Goal: Information Seeking & Learning: Find specific fact

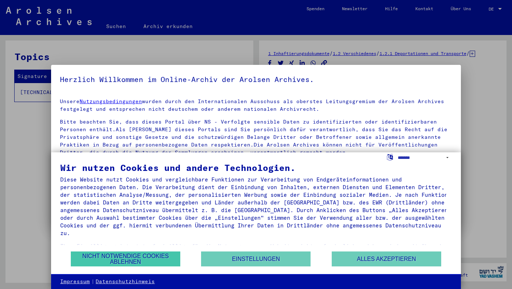
click at [149, 261] on button "Nicht notwendige Cookies ablehnen" at bounding box center [126, 259] width 110 height 15
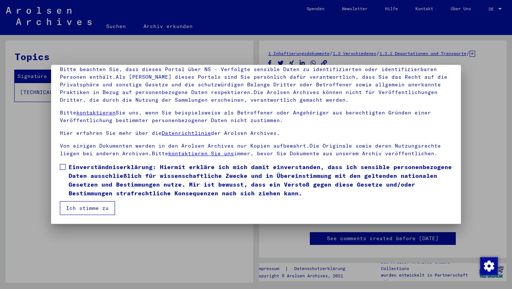
scroll to position [53, 0]
click at [96, 175] on span "Einverständniserklärung: Hiermit erkläre ich mich damit einverstanden, dass ich…" at bounding box center [260, 180] width 383 height 35
click at [94, 205] on button "Ich stimme zu" at bounding box center [87, 209] width 55 height 14
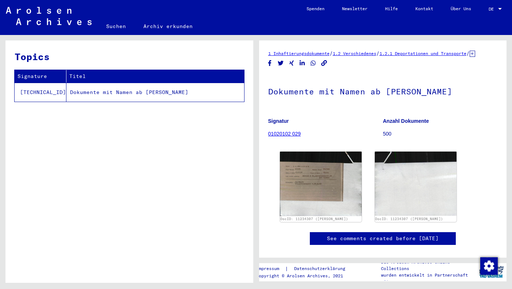
click at [113, 26] on link "Suchen" at bounding box center [115, 27] width 37 height 18
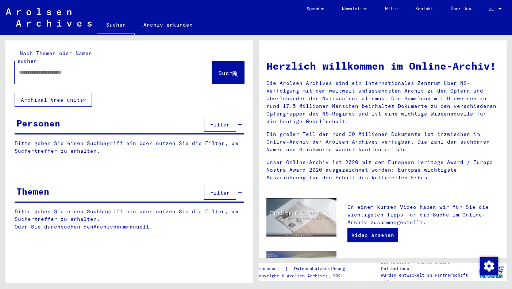
click at [130, 69] on input "text" at bounding box center [104, 73] width 171 height 8
paste input "*********"
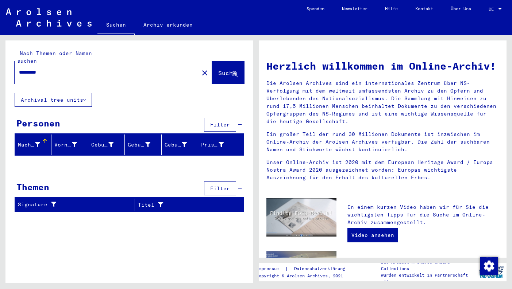
click at [224, 69] on span "Suche" at bounding box center [227, 72] width 18 height 7
drag, startPoint x: 52, startPoint y: 64, endPoint x: 10, endPoint y: 61, distance: 41.7
click at [10, 61] on div "Nach Themen oder Namen suchen ********* close Suche" at bounding box center [129, 67] width 248 height 53
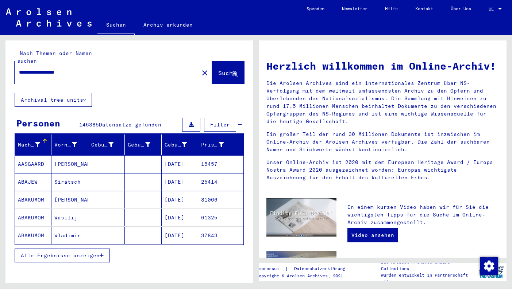
drag, startPoint x: 83, startPoint y: 62, endPoint x: 10, endPoint y: 59, distance: 73.1
click at [10, 59] on div "**********" at bounding box center [129, 67] width 248 height 53
type input "**********"
click at [221, 69] on span "Suche" at bounding box center [227, 72] width 18 height 7
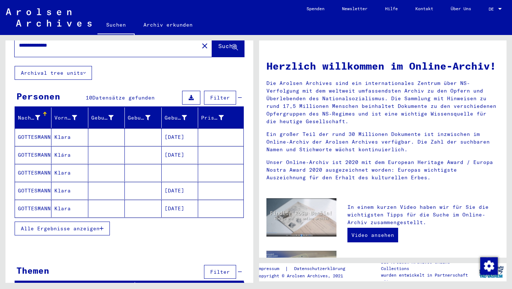
scroll to position [27, 0]
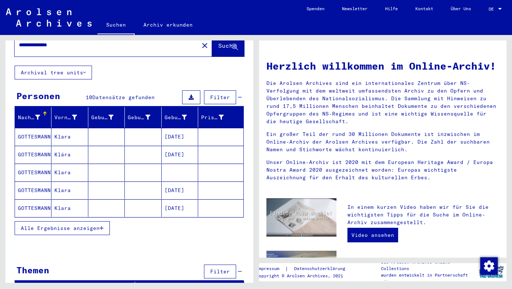
click at [61, 225] on span "Alle Ergebnisse anzeigen" at bounding box center [60, 228] width 79 height 7
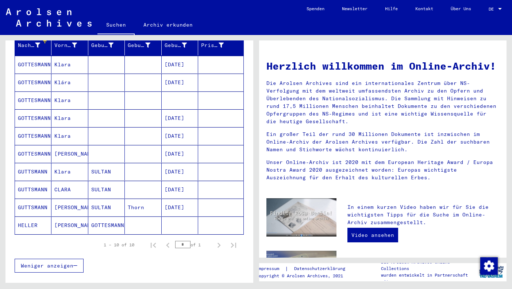
scroll to position [101, 0]
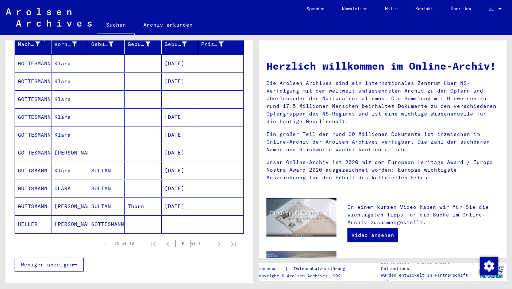
click at [78, 162] on mat-cell "Klara" at bounding box center [69, 171] width 37 height 18
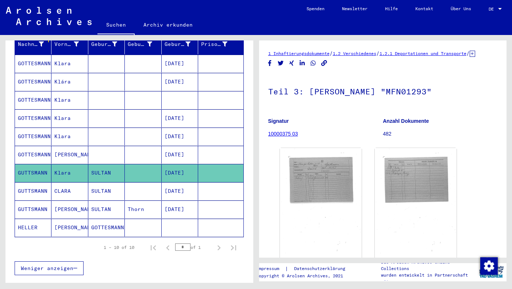
click at [79, 184] on mat-cell "CLARA" at bounding box center [69, 192] width 37 height 18
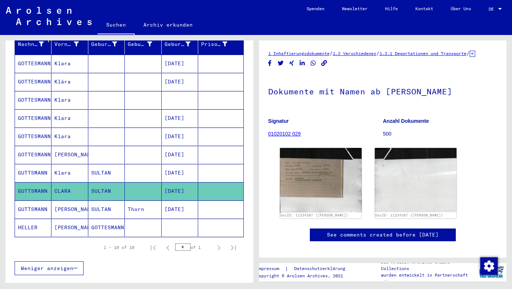
click at [76, 202] on mat-cell "[PERSON_NAME]" at bounding box center [69, 210] width 37 height 18
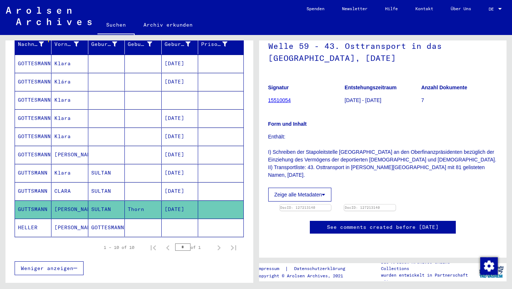
scroll to position [109, 0]
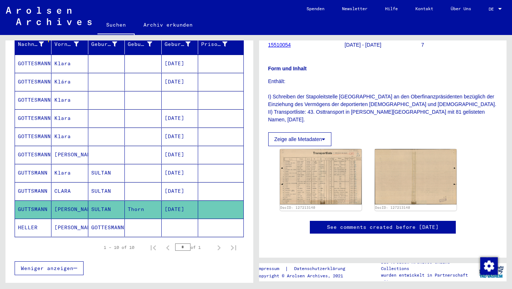
click at [88, 220] on mat-cell "GOTTESMANN" at bounding box center [106, 228] width 37 height 18
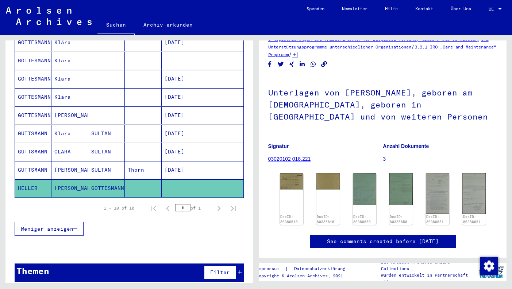
scroll to position [140, 0]
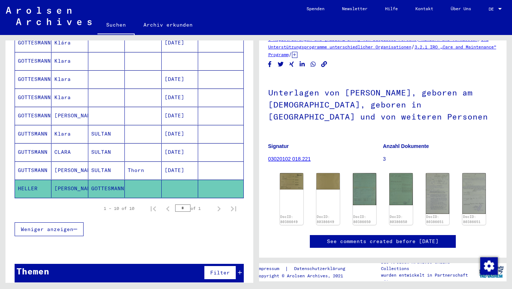
click at [58, 226] on span "Weniger anzeigen" at bounding box center [47, 229] width 53 height 7
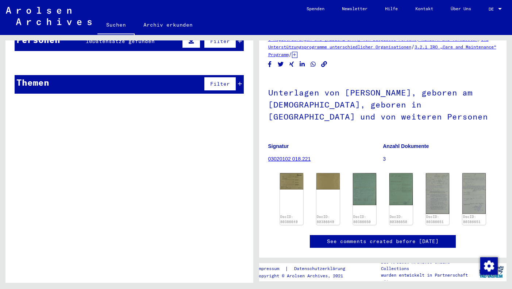
scroll to position [0, 0]
click at [235, 75] on mat-cell at bounding box center [220, 81] width 45 height 18
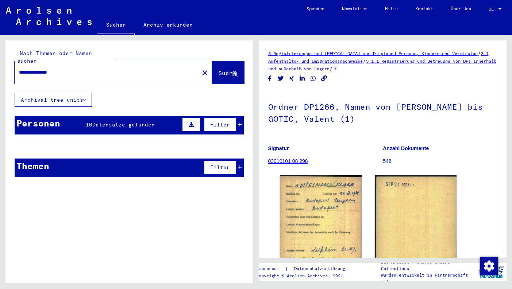
click at [83, 160] on mat-cell "Klara" at bounding box center [69, 165] width 37 height 18
click at [106, 69] on input "**********" at bounding box center [107, 73] width 176 height 8
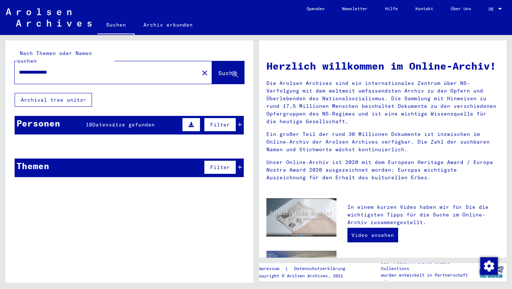
click at [122, 24] on link "Suchen" at bounding box center [115, 25] width 37 height 19
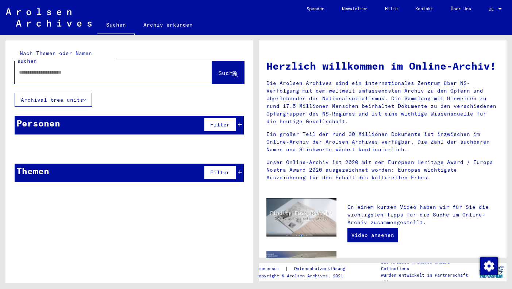
click at [86, 97] on icon at bounding box center [84, 99] width 3 height 5
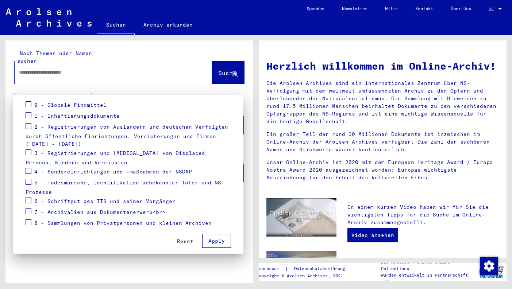
click at [70, 125] on span "2 - Registrierungen von Ausländern und deutschen Verfolgten durch öffentliche E…" at bounding box center [127, 136] width 203 height 24
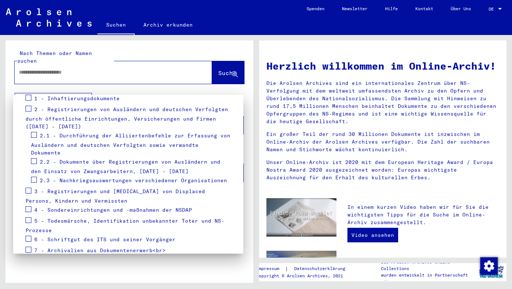
scroll to position [110, 0]
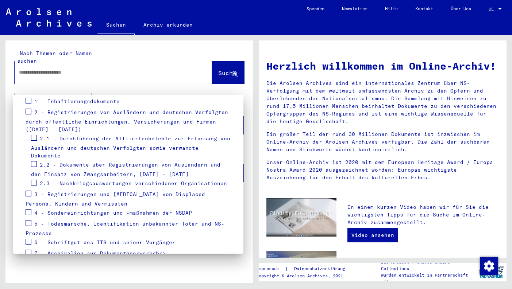
click at [71, 180] on span "2.3 - Nachkriegsauswertungen verschiedener Organisationen" at bounding box center [133, 183] width 187 height 7
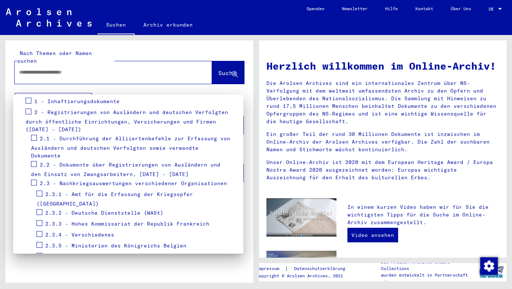
click at [77, 191] on span "2.3.1 - Amt für die Erfassung der Kriegsopfer ([GEOGRAPHIC_DATA])" at bounding box center [115, 199] width 157 height 16
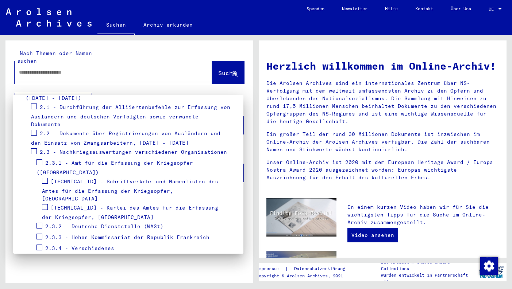
scroll to position [151, 0]
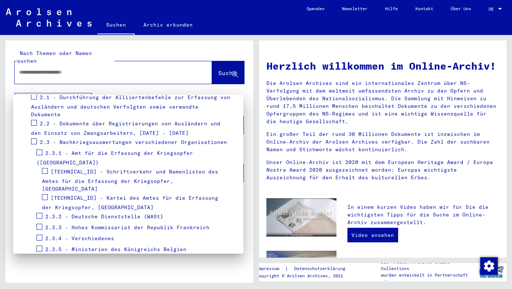
click at [90, 195] on span "[TECHNICAL_ID] - Kartei des Amtes für die Erfassung der Kriegsopfer, [GEOGRAPHI…" at bounding box center [130, 203] width 176 height 16
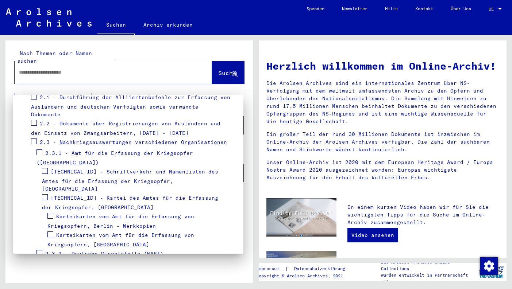
click at [87, 232] on span "Karteikarten vom Amt für die Erfassung von Kriegsopfern, [GEOGRAPHIC_DATA]" at bounding box center [120, 240] width 147 height 16
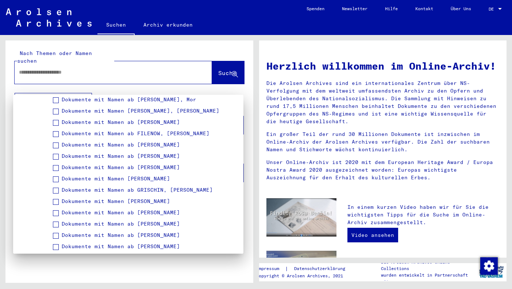
scroll to position [624, 0]
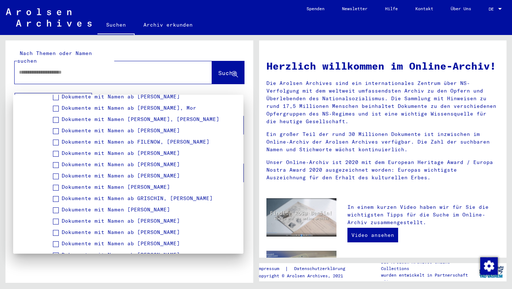
click at [66, 207] on span "Dokumente mit Namen [PERSON_NAME]" at bounding box center [116, 210] width 108 height 7
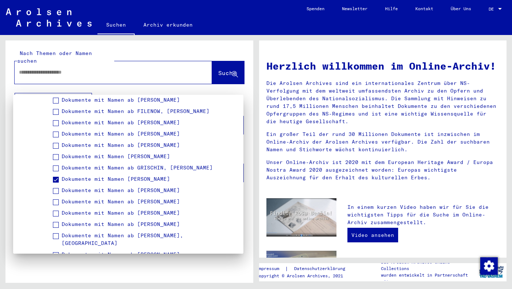
scroll to position [655, 0]
click at [56, 177] on span at bounding box center [56, 180] width 6 height 6
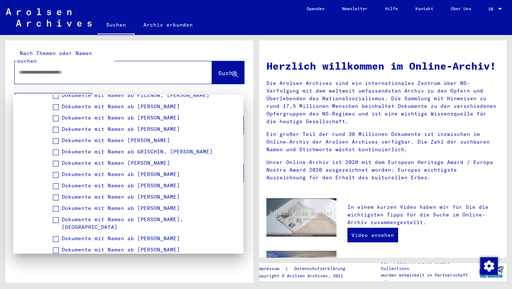
scroll to position [677, 0]
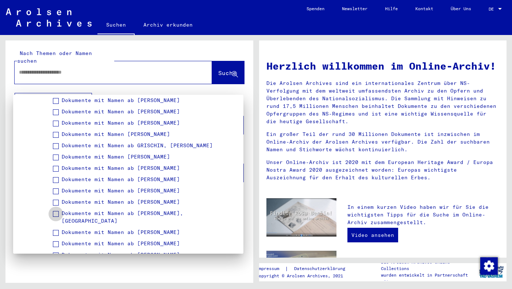
click at [56, 211] on span at bounding box center [56, 214] width 6 height 6
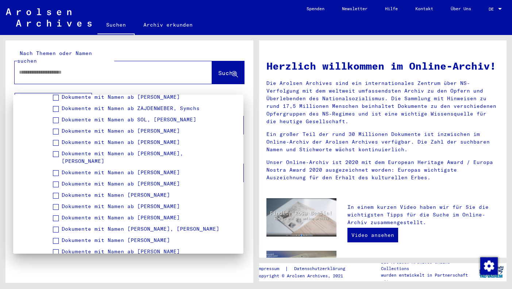
scroll to position [3614, 0]
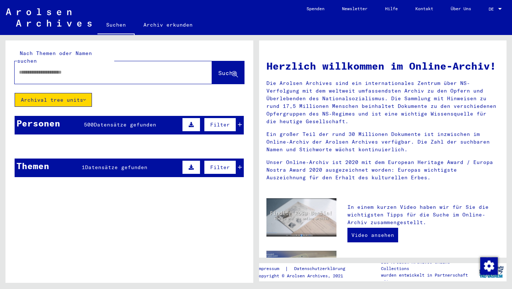
click at [154, 122] on span "Datensätze gefunden" at bounding box center [125, 125] width 62 height 7
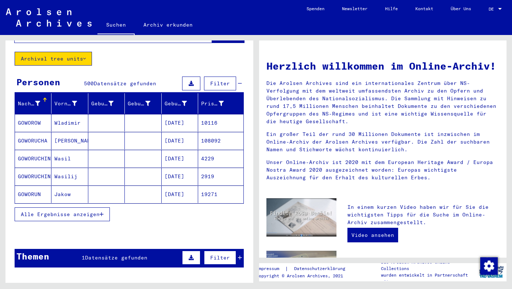
scroll to position [44, 0]
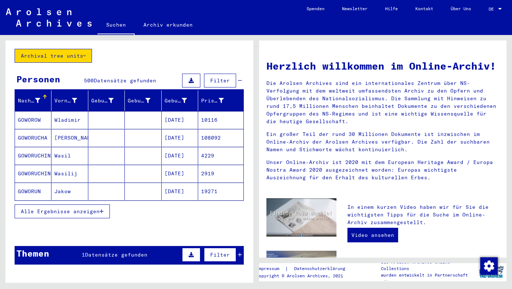
click at [78, 208] on span "Alle Ergebnisse anzeigen" at bounding box center [60, 211] width 79 height 7
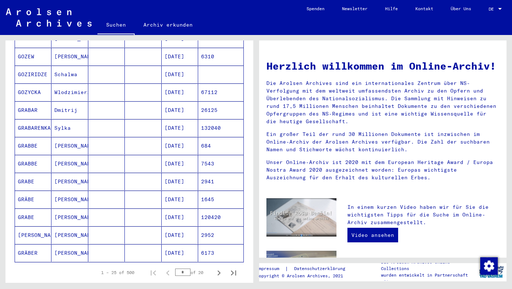
scroll to position [348, 0]
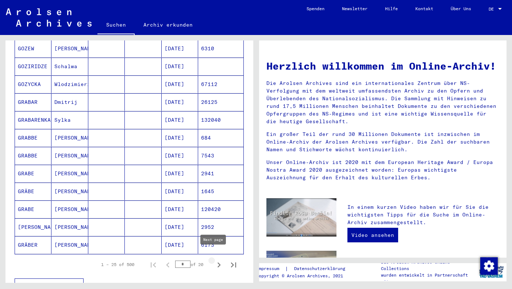
click at [218, 263] on icon "Next page" at bounding box center [219, 265] width 3 height 5
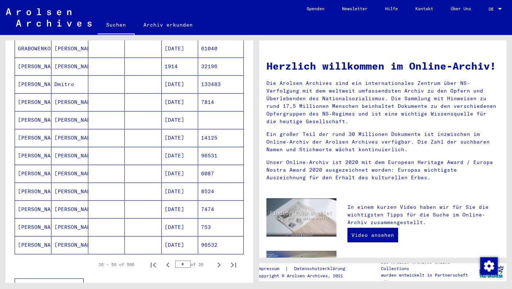
click at [218, 263] on icon "Next page" at bounding box center [219, 265] width 3 height 5
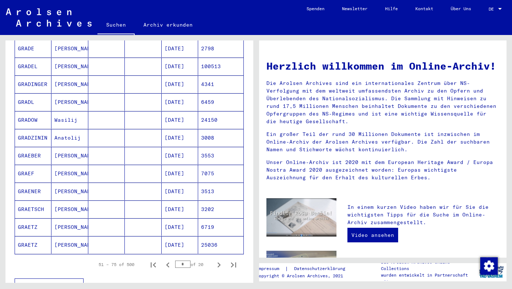
click at [218, 263] on icon "Next page" at bounding box center [219, 265] width 3 height 5
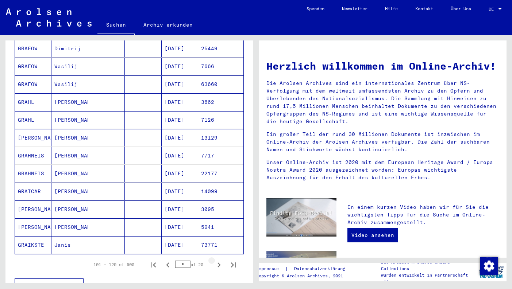
click at [218, 263] on icon "Next page" at bounding box center [219, 265] width 3 height 5
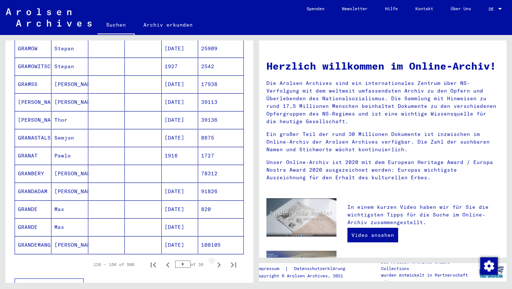
click at [218, 263] on icon "Next page" at bounding box center [219, 265] width 3 height 5
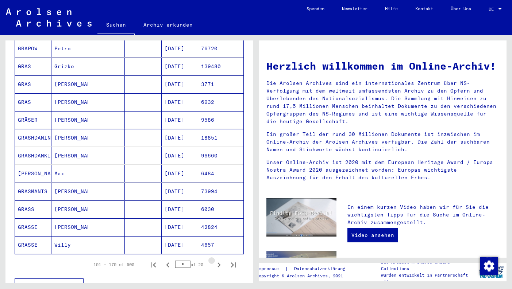
click at [218, 263] on icon "Next page" at bounding box center [219, 265] width 3 height 5
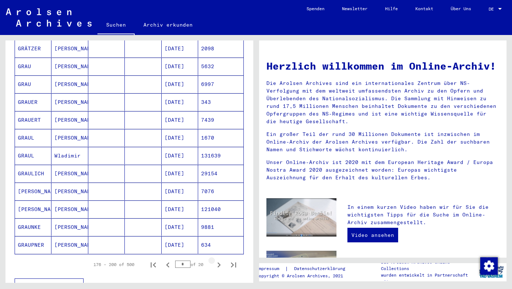
click at [218, 263] on icon "Next page" at bounding box center [219, 265] width 3 height 5
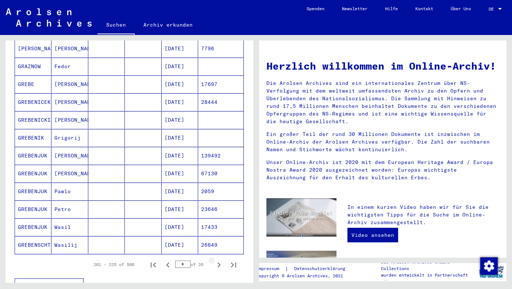
click at [218, 263] on icon "Next page" at bounding box center [219, 265] width 3 height 5
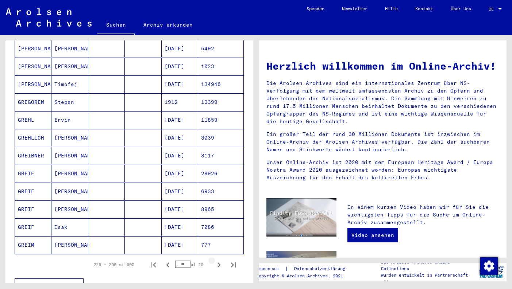
click at [218, 263] on icon "Next page" at bounding box center [219, 265] width 3 height 5
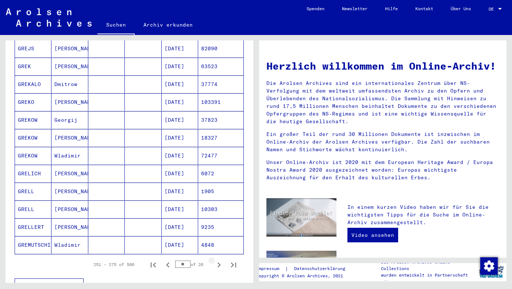
click at [218, 263] on icon "Next page" at bounding box center [219, 265] width 3 height 5
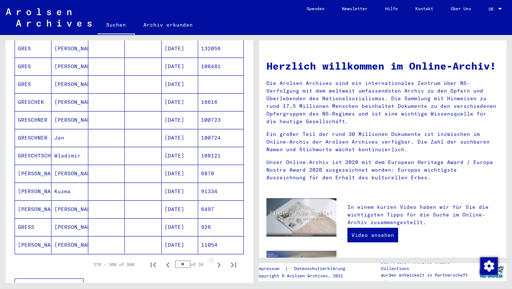
click at [218, 263] on icon "Next page" at bounding box center [219, 265] width 3 height 5
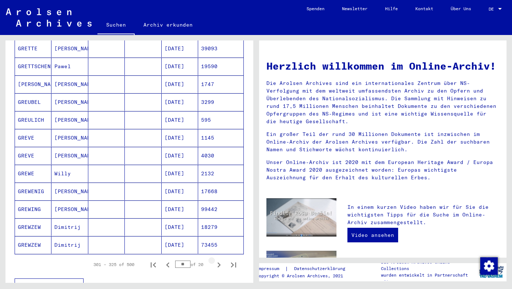
click at [218, 263] on icon "Next page" at bounding box center [219, 265] width 3 height 5
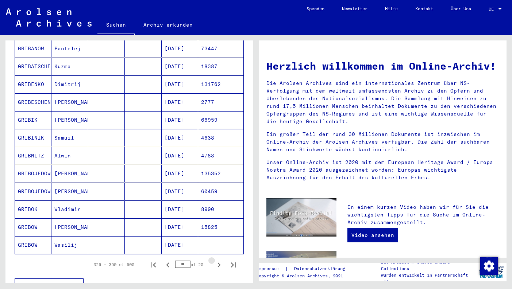
click at [218, 263] on icon "Next page" at bounding box center [219, 265] width 3 height 5
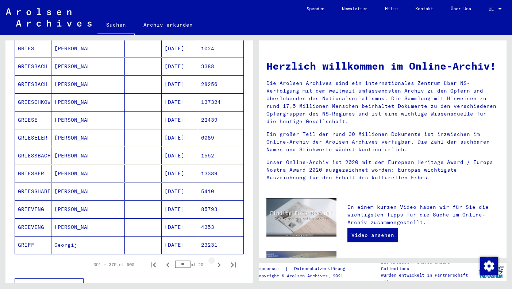
click at [218, 263] on icon "Next page" at bounding box center [219, 265] width 3 height 5
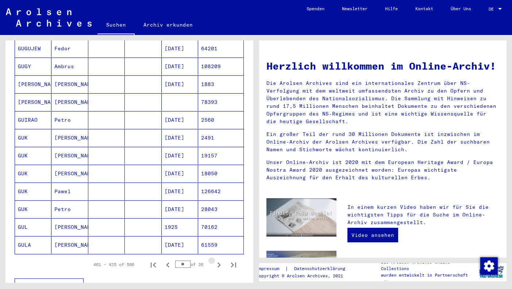
click at [218, 263] on icon "Next page" at bounding box center [219, 265] width 3 height 5
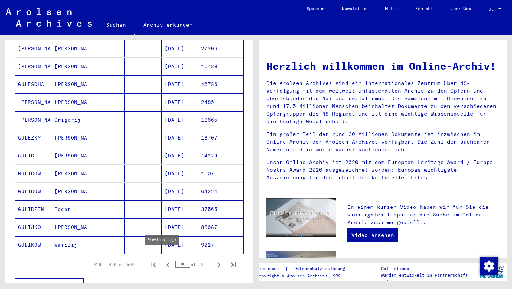
click at [166, 263] on icon "Previous page" at bounding box center [167, 265] width 3 height 5
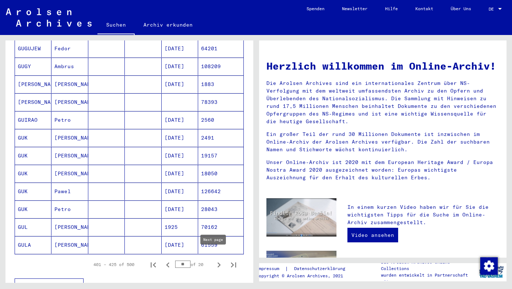
click at [218, 263] on icon "Next page" at bounding box center [219, 265] width 3 height 5
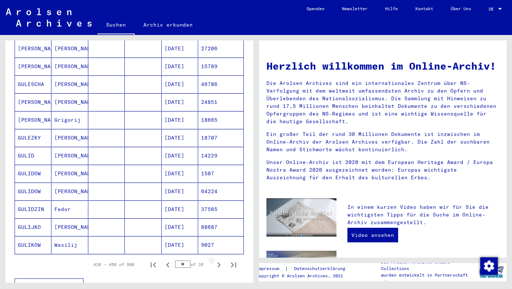
click at [218, 263] on icon "Next page" at bounding box center [219, 265] width 3 height 5
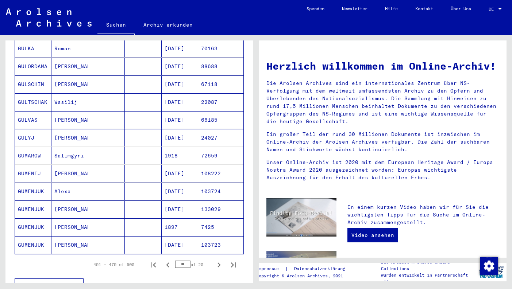
click at [218, 263] on icon "Next page" at bounding box center [219, 265] width 3 height 5
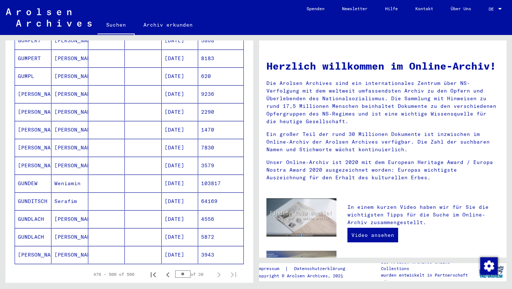
scroll to position [338, 0]
click at [163, 271] on icon "Previous page" at bounding box center [168, 276] width 10 height 10
type input "**"
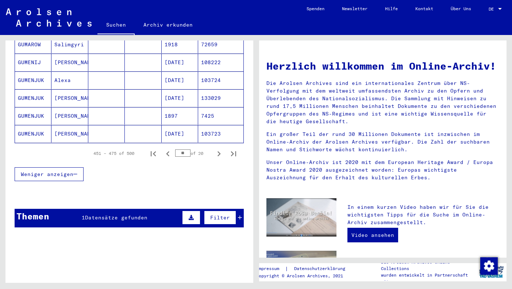
scroll to position [459, 0]
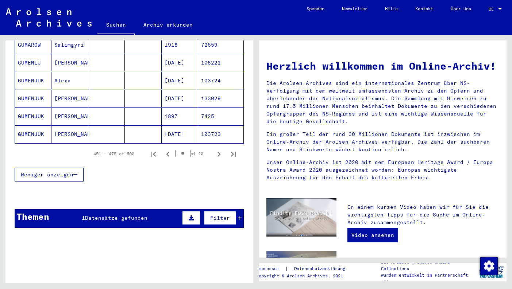
click at [92, 215] on span "Datensätze gefunden" at bounding box center [116, 218] width 62 height 7
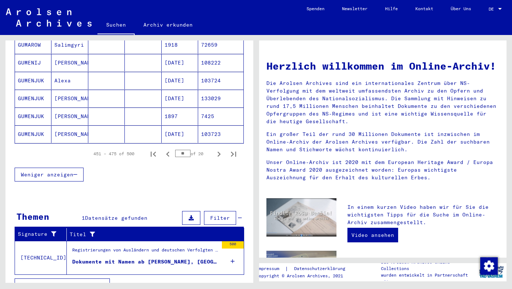
click at [102, 250] on figure "Registrierungen von Ausländern und deutschen Verfolgten durch öffentliche Einri…" at bounding box center [145, 252] width 146 height 11
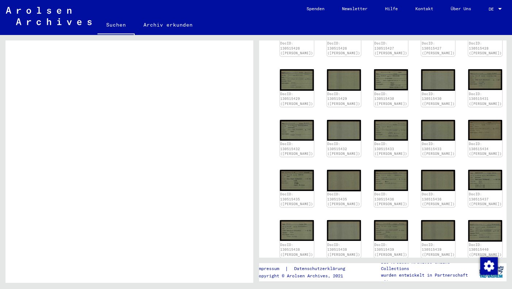
scroll to position [220, 0]
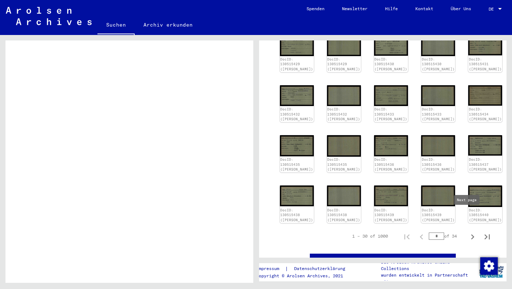
click at [468, 232] on icon "Next page" at bounding box center [473, 237] width 10 height 10
type input "*"
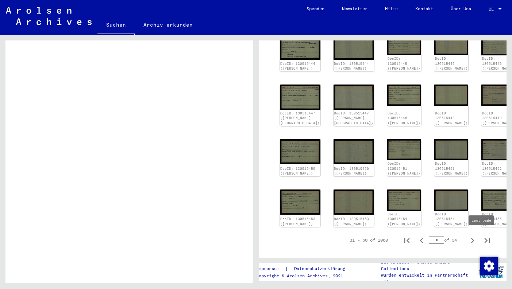
click at [482, 238] on icon "Last page" at bounding box center [487, 241] width 10 height 10
type input "**"
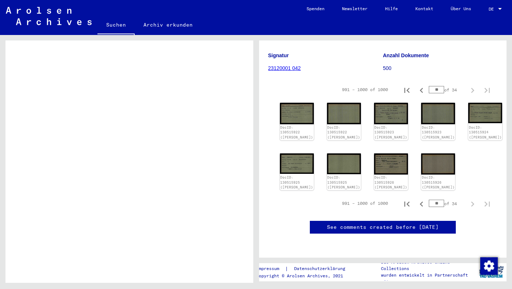
scroll to position [141, 0]
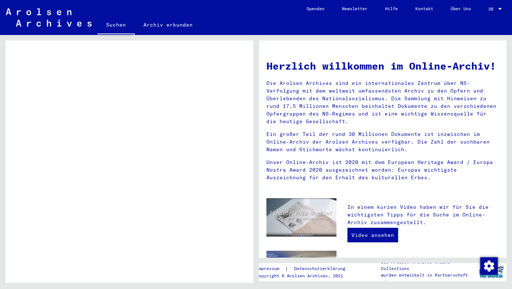
type input "**********"
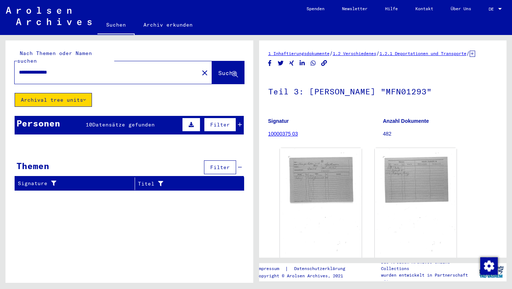
click at [73, 93] on button "Archival tree units" at bounding box center [53, 100] width 77 height 14
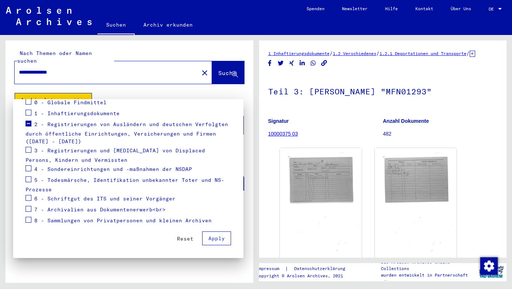
scroll to position [102, 0]
click at [88, 198] on span "6 - Schriftgut des ITS und seiner Vorgänger" at bounding box center [104, 199] width 141 height 7
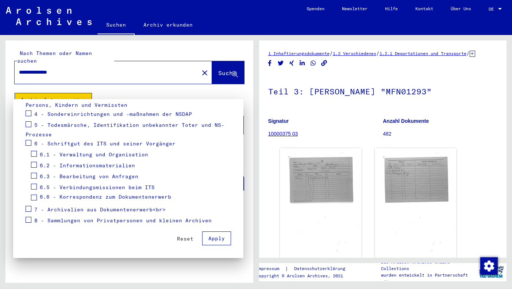
scroll to position [157, 0]
click at [74, 175] on span "6.3 - Bearbeitung von Anfragen" at bounding box center [89, 176] width 99 height 7
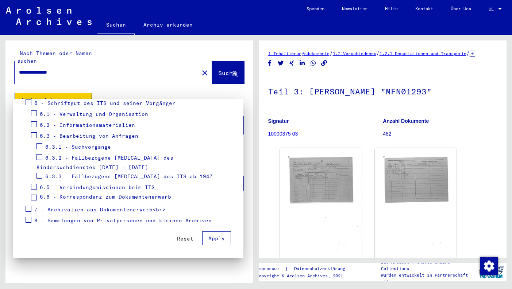
scroll to position [198, 0]
click at [96, 175] on span "6.3.3 - Fallbezogene [MEDICAL_DATA] des ITS ab 1947" at bounding box center [129, 176] width 168 height 7
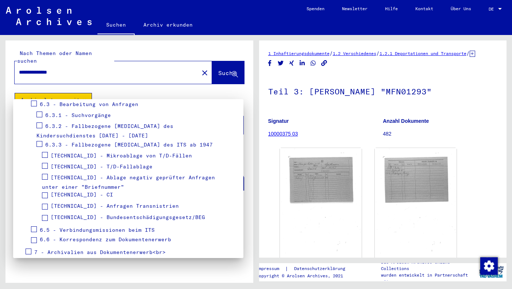
scroll to position [229, 0]
click at [108, 167] on span "[TECHNICAL_ID] - T/D-Fallablage" at bounding box center [102, 167] width 102 height 7
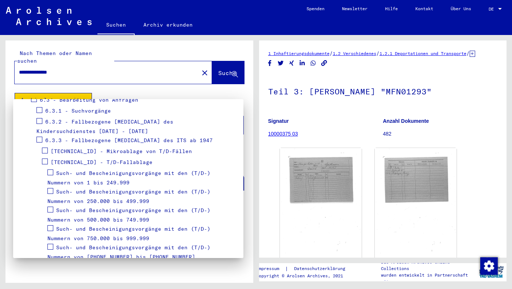
scroll to position [233, 0]
drag, startPoint x: 130, startPoint y: 164, endPoint x: 82, endPoint y: 165, distance: 48.6
click at [82, 165] on mat-tree-node "[TECHNICAL_ID] - T/D-Fallablage" at bounding box center [129, 163] width 206 height 11
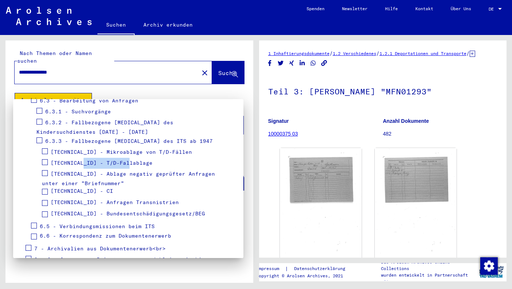
copy span "T/D-Fallablage"
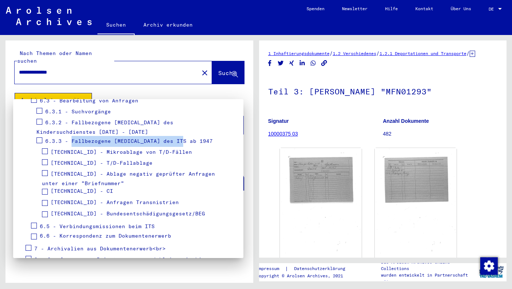
drag, startPoint x: 184, startPoint y: 141, endPoint x: 71, endPoint y: 140, distance: 112.8
click at [71, 140] on mat-tree-node "6.3.3 - Fallbezogene [MEDICAL_DATA] des ITS ab 1947" at bounding box center [129, 141] width 206 height 11
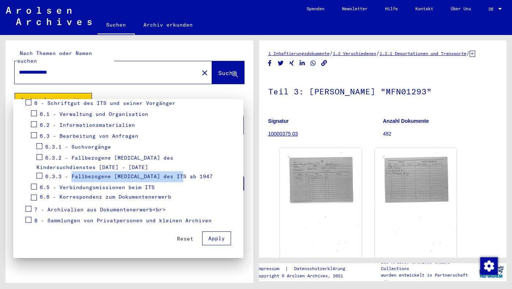
scroll to position [198, 0]
copy span "Fallbezogene [MEDICAL_DATA] des ITS ab 1947"
click at [104, 176] on span "6.3.3 - Fallbezogene [MEDICAL_DATA] des ITS ab 1947" at bounding box center [129, 176] width 168 height 7
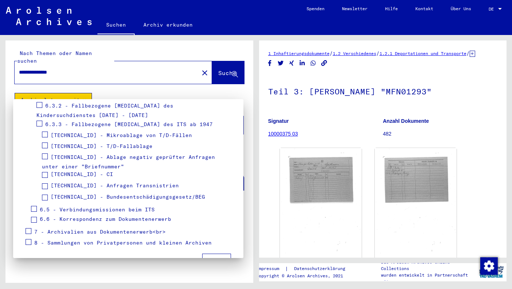
scroll to position [250, 0]
click at [101, 145] on span "[TECHNICAL_ID] - T/D-Fallablage" at bounding box center [102, 146] width 102 height 7
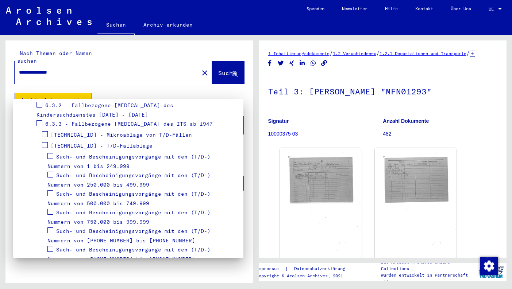
scroll to position [265, 0]
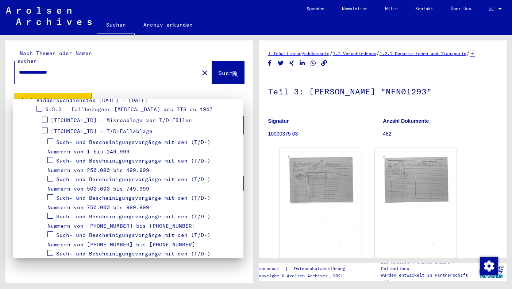
click at [118, 208] on span "Such- und Bescheinigungsvorgänge mit den (T/D-) Nummern von 750.000 bis 999.999" at bounding box center [128, 203] width 163 height 16
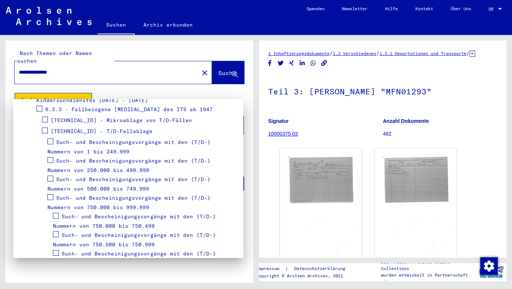
click at [85, 195] on span "Such- und Bescheinigungsvorgänge mit den (T/D-) Nummern von 750.000 bis 999.999" at bounding box center [128, 203] width 163 height 16
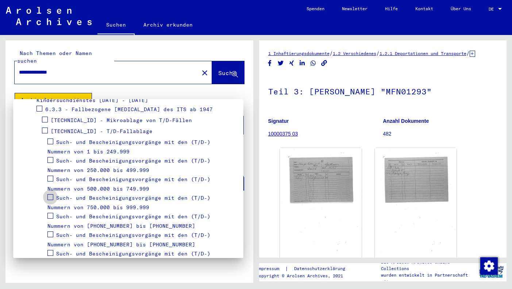
click at [49, 198] on span at bounding box center [50, 198] width 6 height 6
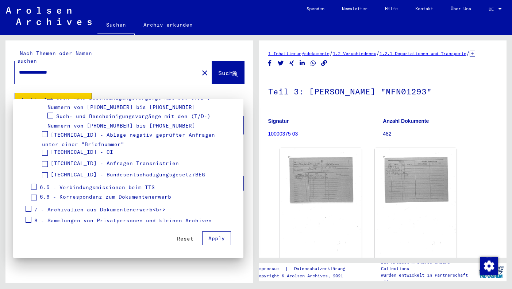
scroll to position [533, 0]
click at [210, 241] on span "Apply" at bounding box center [216, 238] width 16 height 7
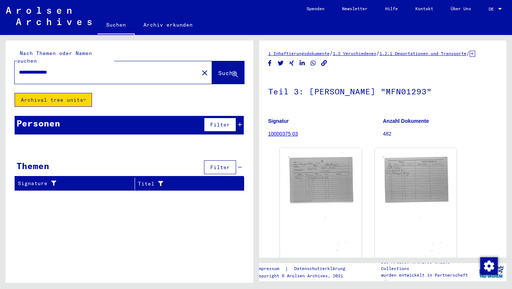
scroll to position [0, 0]
drag, startPoint x: 70, startPoint y: 64, endPoint x: 16, endPoint y: 62, distance: 53.3
click at [16, 64] on div "**********" at bounding box center [105, 72] width 180 height 16
drag, startPoint x: 224, startPoint y: 56, endPoint x: 223, endPoint y: 60, distance: 4.2
click at [224, 61] on button "Suche" at bounding box center [228, 72] width 32 height 23
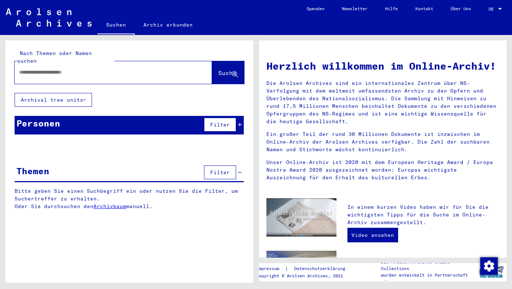
click at [116, 203] on link "Archivbaum" at bounding box center [109, 206] width 33 height 7
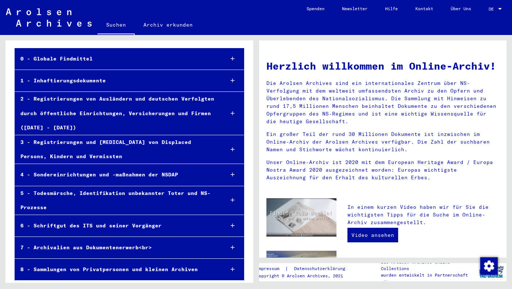
scroll to position [30, 0]
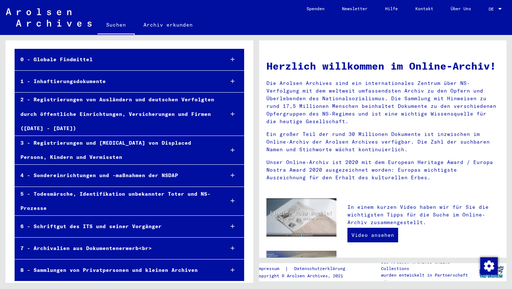
click at [76, 227] on div "6 - Schriftgut des ITS und seiner Vorgänger" at bounding box center [116, 227] width 203 height 14
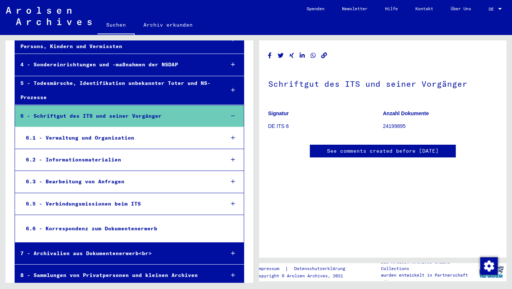
scroll to position [141, 0]
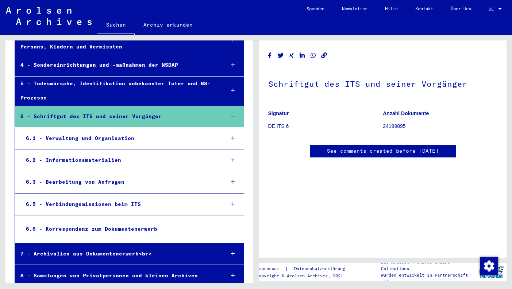
click at [68, 181] on div "6.3 - Bearbeitung von Anfragen" at bounding box center [119, 182] width 199 height 14
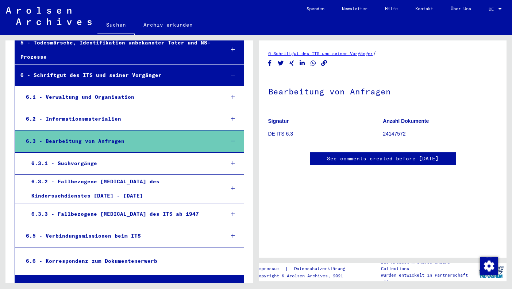
scroll to position [193, 0]
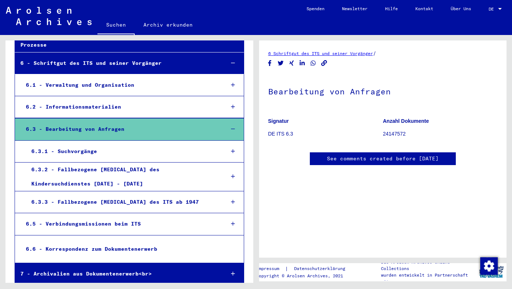
click at [81, 199] on div "6.3.3 - Fallbezogene [MEDICAL_DATA] des ITS ab 1947" at bounding box center [122, 202] width 193 height 14
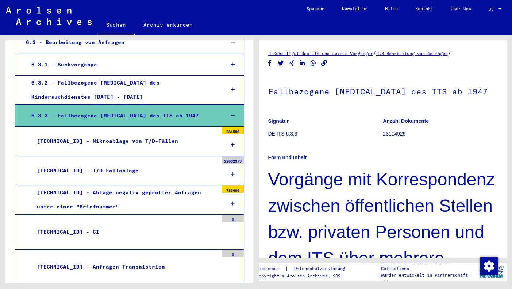
scroll to position [281, 0]
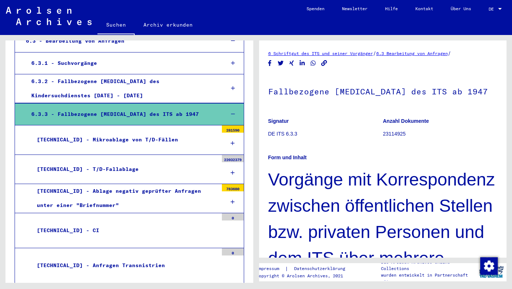
click at [96, 162] on div "[TECHNICAL_ID] - T/D-Fallablage" at bounding box center [124, 169] width 187 height 14
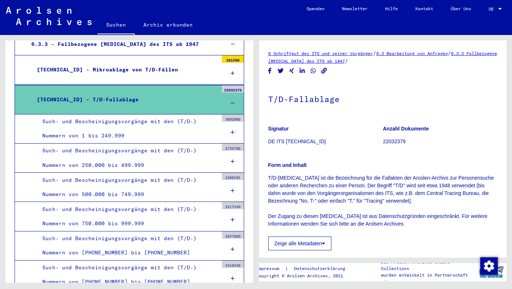
scroll to position [352, 0]
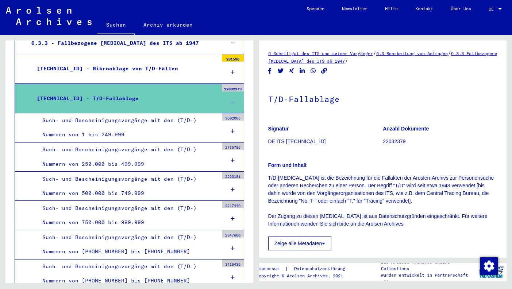
click at [105, 210] on div "Such- und Bescheinigungsvorgänge mit den (T/D-) Nummern von 750.000 bis 999.999" at bounding box center [127, 216] width 181 height 28
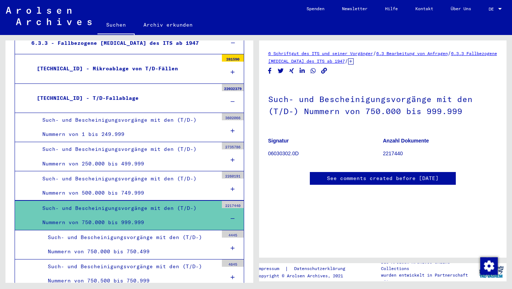
click at [354, 62] on icon at bounding box center [350, 61] width 5 height 6
click at [417, 61] on link "[TECHNICAL_ID] T/D-Fallablage" at bounding box center [385, 60] width 74 height 5
click at [354, 61] on icon at bounding box center [350, 61] width 5 height 6
click at [155, 210] on div "Such- und Bescheinigungsvorgänge mit den (T/D-) Nummern von 750.000 bis 999.999" at bounding box center [127, 216] width 181 height 28
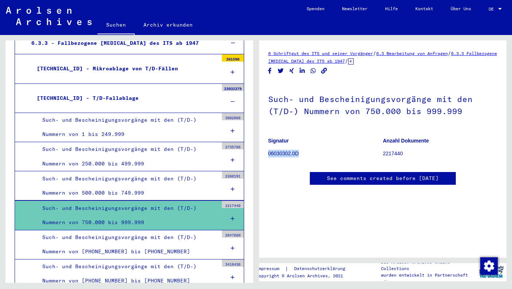
drag, startPoint x: 302, startPoint y: 152, endPoint x: 269, endPoint y: 153, distance: 33.6
click at [269, 153] on p "06030302.0D" at bounding box center [325, 154] width 115 height 8
copy p "06030302.0D"
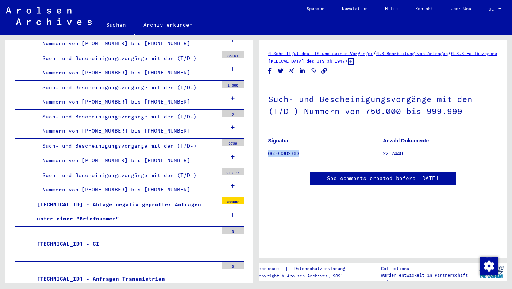
scroll to position [726, 0]
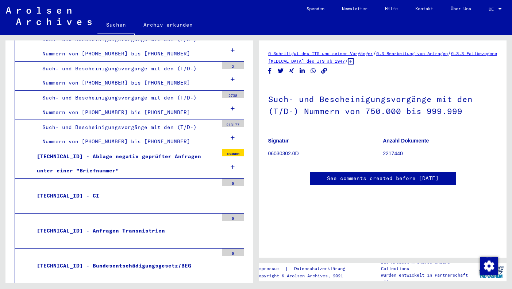
click at [142, 154] on div "[TECHNICAL_ID] - Ablage negativ geprüfter Anfragen unter einer "Briefnummer"" at bounding box center [124, 164] width 187 height 28
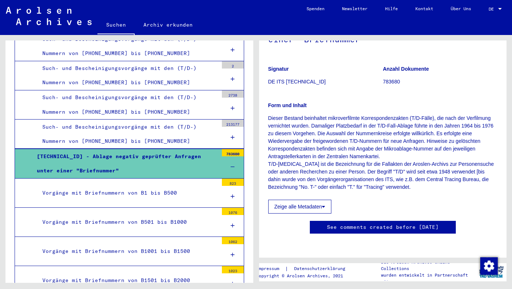
scroll to position [109, 0]
click at [300, 200] on button "Zeige alle Metadaten" at bounding box center [300, 207] width 64 height 14
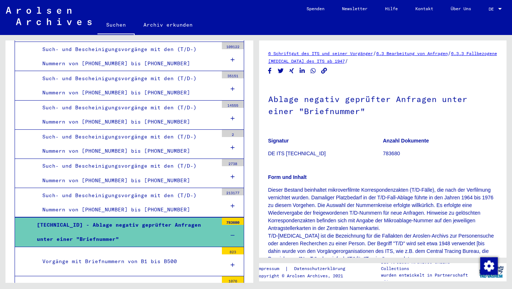
scroll to position [0, 0]
click at [341, 60] on link "6.3.3 Fallbezogene [MEDICAL_DATA] des ITS ab 1947" at bounding box center [382, 57] width 229 height 13
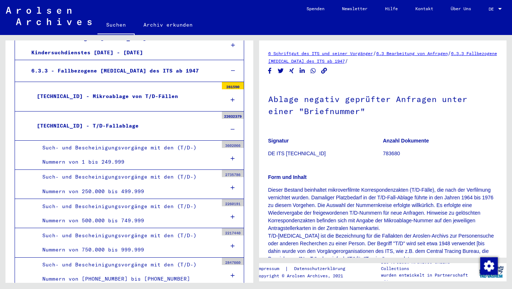
scroll to position [323, 0]
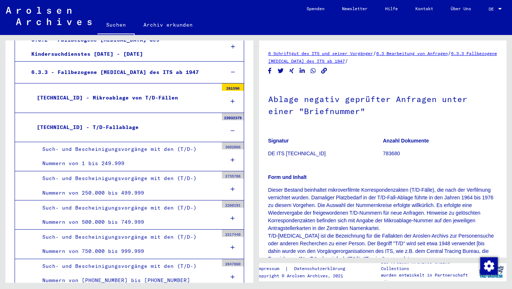
click at [231, 129] on icon at bounding box center [233, 131] width 4 height 5
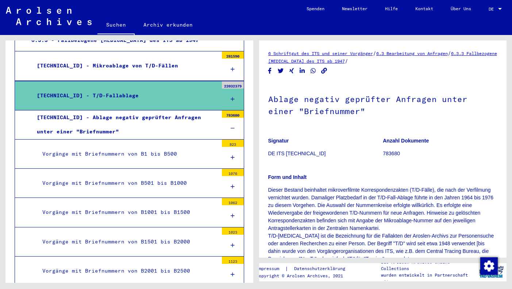
scroll to position [357, 0]
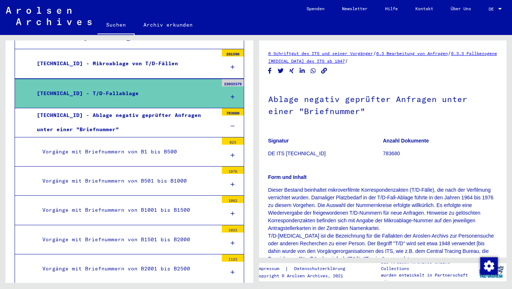
click at [231, 124] on icon at bounding box center [233, 126] width 4 height 5
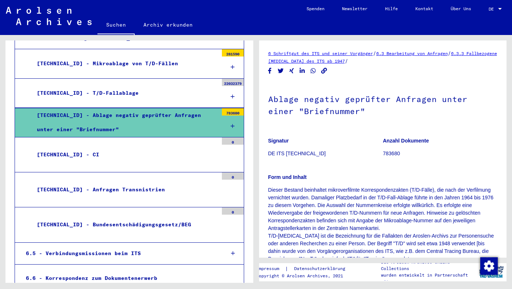
click at [231, 94] on icon at bounding box center [233, 96] width 4 height 5
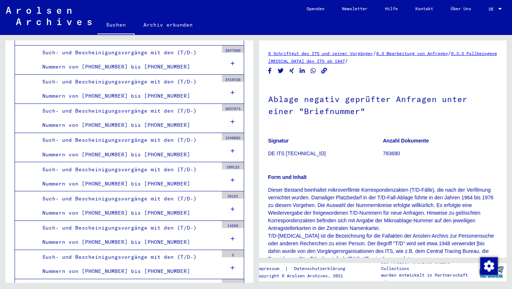
scroll to position [551, 0]
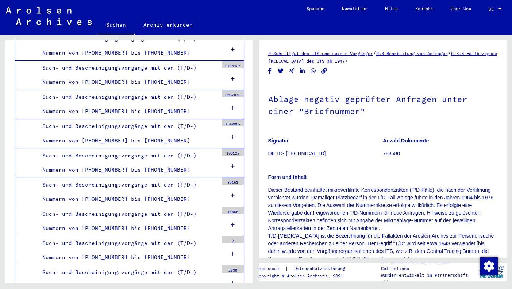
click at [137, 243] on div "Such- und Bescheinigungsvorgänge mit den (T/D-) Nummern von [PHONE_NUMBER] bis …" at bounding box center [127, 251] width 181 height 28
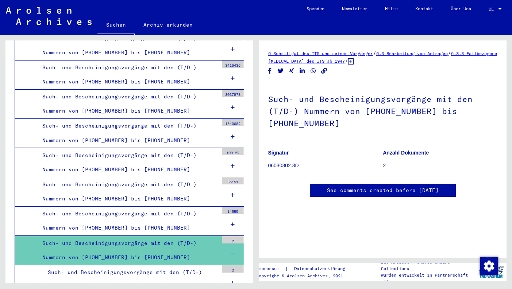
click at [282, 162] on p "06030302.3D" at bounding box center [325, 166] width 115 height 8
click at [138, 214] on div "Such- und Bescheinigungsvorgänge mit den (T/D-) Nummern von [PHONE_NUMBER] bis …" at bounding box center [127, 221] width 181 height 28
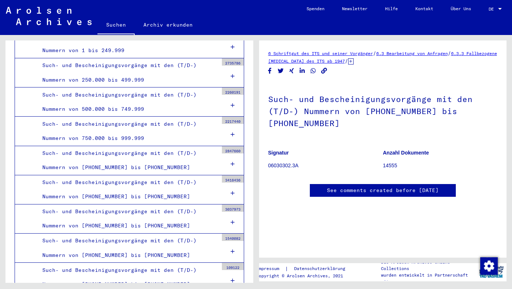
scroll to position [436, 0]
click at [133, 125] on div "Such- und Bescheinigungsvorgänge mit den (T/D-) Nummern von 750.000 bis 999.999" at bounding box center [127, 132] width 181 height 28
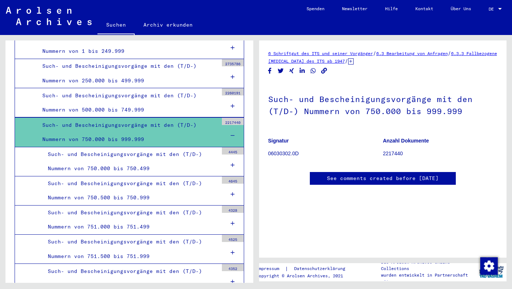
click at [354, 62] on icon at bounding box center [350, 61] width 5 height 6
click at [117, 149] on div "Such- und Bescheinigungsvorgänge mit den (T/D-) Nummern von 750.000 bis 750.499" at bounding box center [130, 161] width 176 height 28
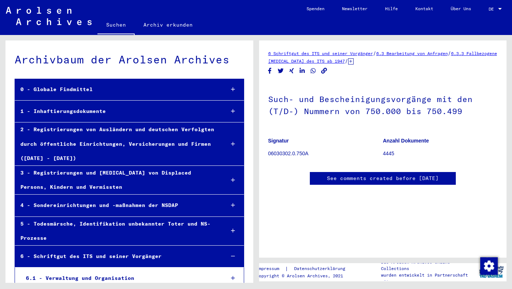
click at [118, 23] on link "Suchen" at bounding box center [115, 25] width 37 height 19
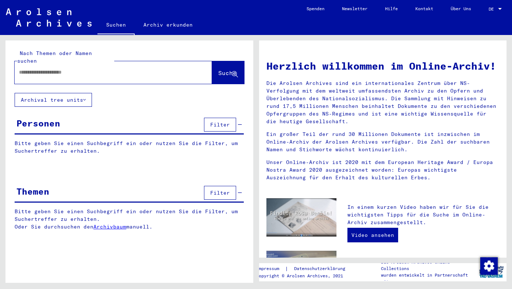
click at [77, 69] on input "text" at bounding box center [104, 73] width 171 height 8
paste input "*********"
type input "*********"
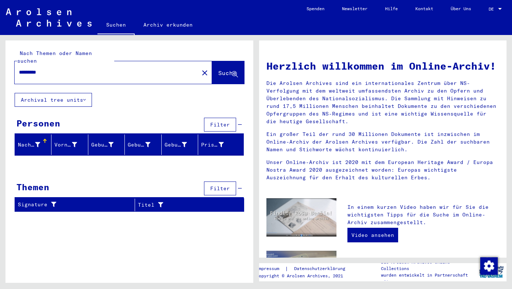
drag, startPoint x: 51, startPoint y: 65, endPoint x: 10, endPoint y: 64, distance: 40.5
click at [10, 64] on div "Nach Themen oder Namen suchen ********* close Suche" at bounding box center [129, 67] width 248 height 53
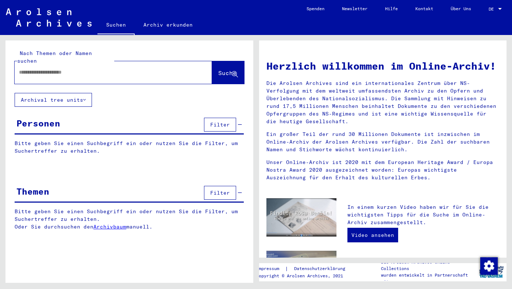
click at [67, 93] on button "Archival tree units" at bounding box center [53, 100] width 77 height 14
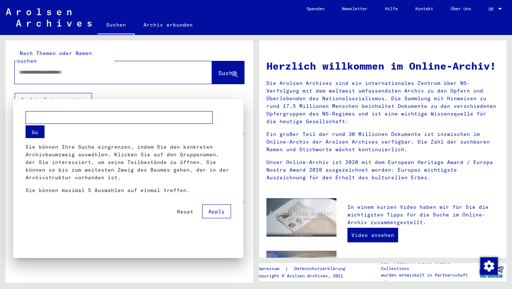
scroll to position [102, 0]
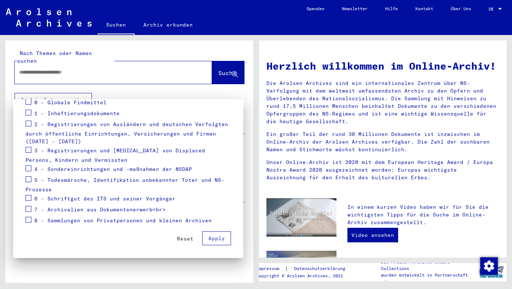
click at [59, 124] on span "2 - Registrierungen von Ausländern und deutschen Verfolgten durch öffentliche E…" at bounding box center [127, 133] width 203 height 24
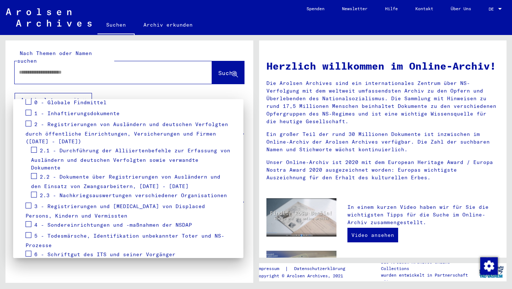
click at [62, 192] on span "2.3 - Nachkriegsauswertungen verschiedener Organisationen" at bounding box center [133, 195] width 187 height 7
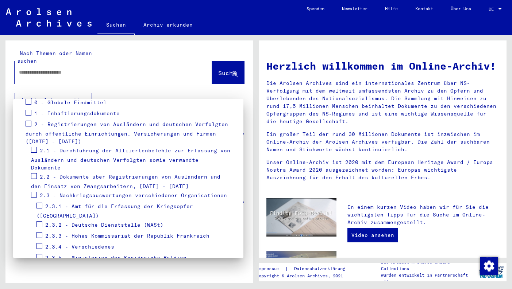
click at [71, 203] on span "2.3.1 - Amt für die Erfassung der Kriegsopfer ([GEOGRAPHIC_DATA])" at bounding box center [115, 211] width 157 height 16
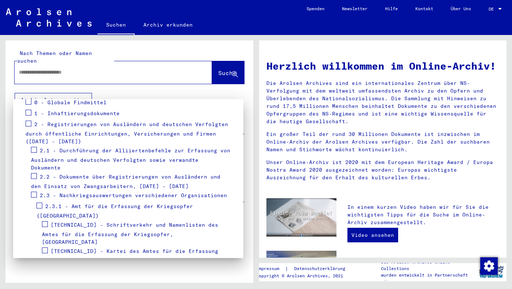
click at [77, 248] on span "[TECHNICAL_ID] - Kartei des Amtes für die Erfassung der Kriegsopfer, [GEOGRAPHI…" at bounding box center [130, 256] width 176 height 16
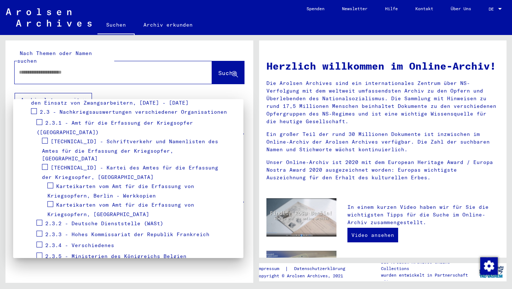
scroll to position [186, 0]
click at [89, 183] on span "Karteikarten vom Amt für die Erfassung von Kriegsopfern, Berlin - Werkkopien" at bounding box center [120, 191] width 147 height 16
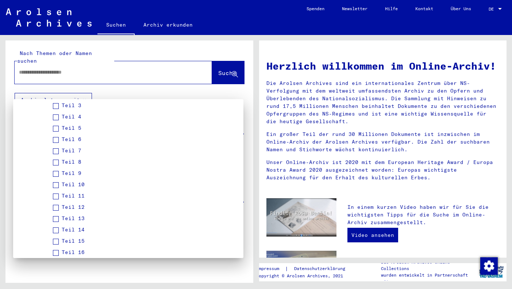
scroll to position [307, 0]
click at [71, 181] on span "Teil 10" at bounding box center [73, 184] width 23 height 7
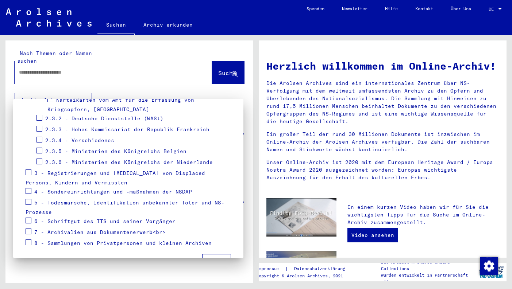
scroll to position [1841, 0]
click at [211, 258] on span "Apply" at bounding box center [216, 261] width 16 height 7
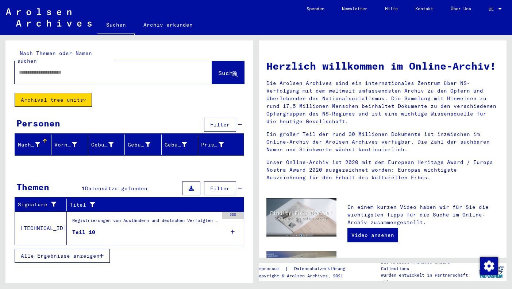
click at [89, 220] on figure "Registrierungen von Ausländern und deutschen Verfolgten durch öffentliche Einri…" at bounding box center [145, 223] width 146 height 11
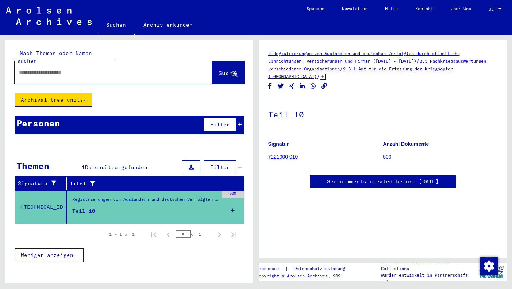
click at [59, 93] on button "Archival tree units" at bounding box center [53, 100] width 77 height 14
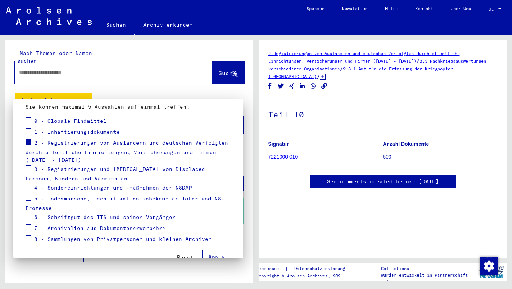
scroll to position [84, 0]
click at [70, 148] on div "2 - Registrierungen von Ausländern und deutschen Verfolgten durch öffentliche E…" at bounding box center [129, 150] width 206 height 26
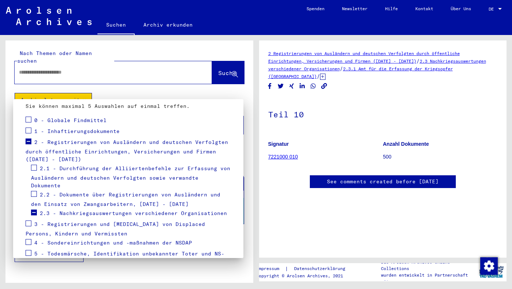
click at [73, 210] on span "2.3 - Nachkriegsauswertungen verschiedener Organisationen" at bounding box center [133, 213] width 187 height 7
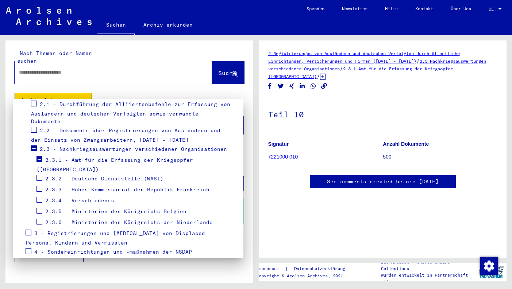
scroll to position [149, 0]
click at [87, 157] on span "2.3.1 - Amt für die Erfassung der Kriegsopfer ([GEOGRAPHIC_DATA])" at bounding box center [115, 165] width 157 height 16
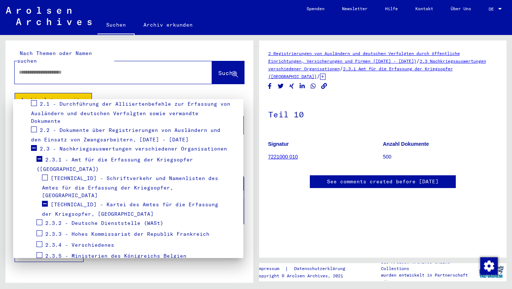
click at [85, 202] on span "[TECHNICAL_ID] - Kartei des Amtes für die Erfassung der Kriegsopfer, [GEOGRAPHI…" at bounding box center [130, 210] width 176 height 16
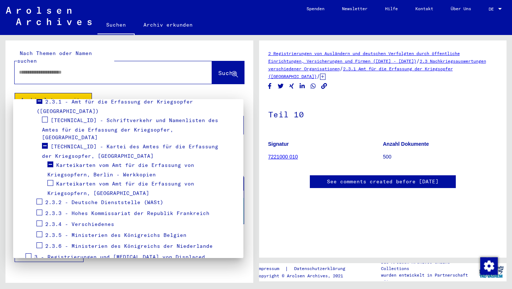
scroll to position [208, 0]
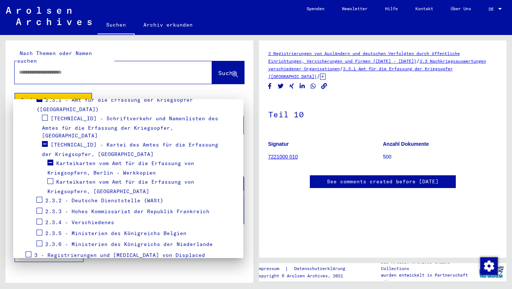
click at [81, 179] on span "Karteikarten vom Amt für die Erfassung von Kriegsopfern, [GEOGRAPHIC_DATA]" at bounding box center [120, 187] width 147 height 16
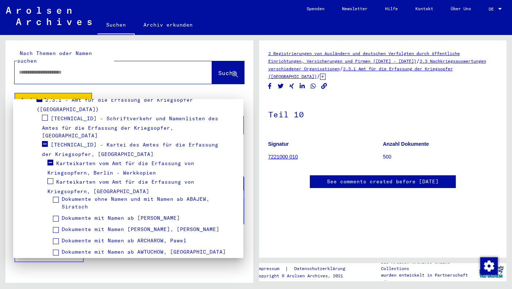
click at [50, 160] on span at bounding box center [50, 163] width 6 height 6
click at [51, 160] on span at bounding box center [50, 163] width 6 height 6
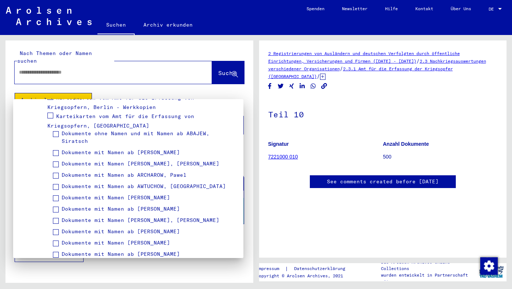
scroll to position [275, 0]
click at [112, 217] on span "Dokumente mit Namen [PERSON_NAME], [PERSON_NAME]" at bounding box center [141, 220] width 158 height 7
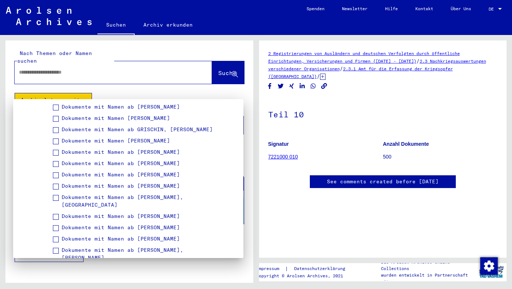
scroll to position [670, 0]
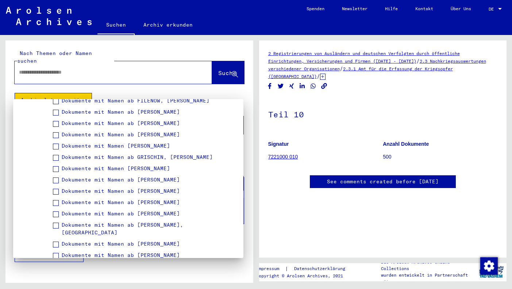
click at [147, 165] on span "Dokumente mit Namen [PERSON_NAME]" at bounding box center [116, 168] width 108 height 7
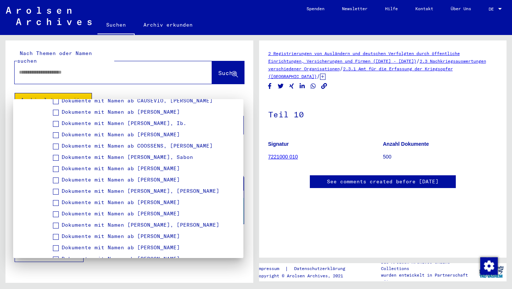
scroll to position [2412, 0]
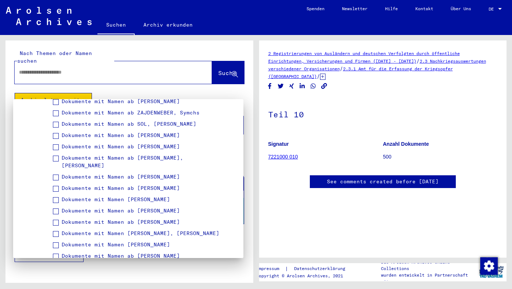
scroll to position [3614, 0]
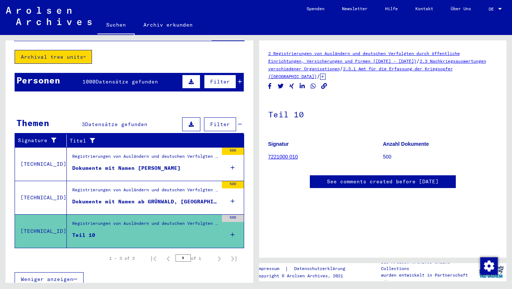
scroll to position [43, 0]
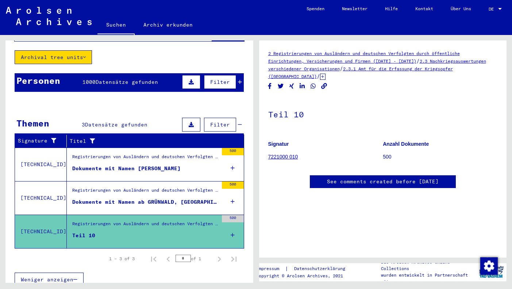
click at [139, 165] on div "Dokumente mit Namen [PERSON_NAME]" at bounding box center [126, 169] width 108 height 8
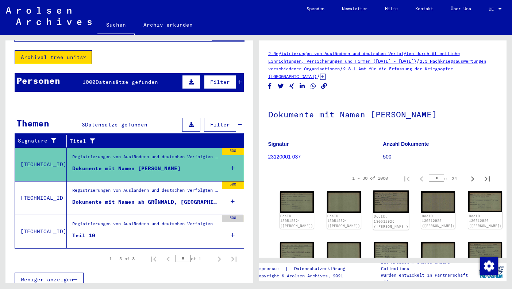
scroll to position [53, 0]
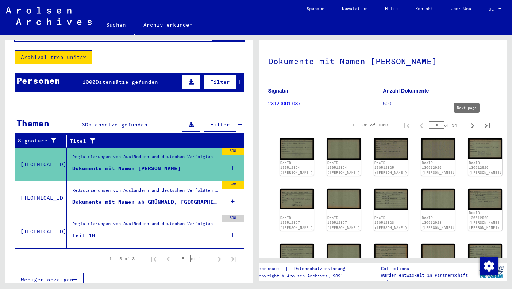
click at [468, 127] on icon "Next page" at bounding box center [473, 126] width 10 height 10
type input "*"
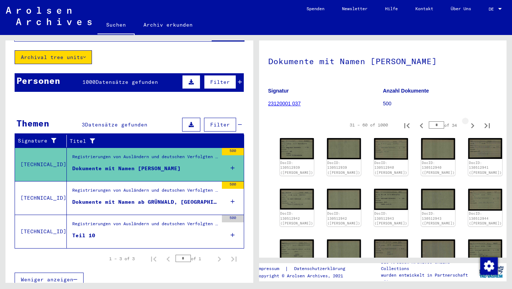
click at [468, 127] on icon "Next page" at bounding box center [473, 126] width 10 height 10
type input "*"
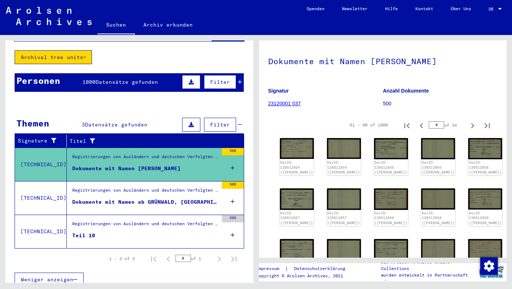
click at [468, 127] on icon "Next page" at bounding box center [473, 126] width 10 height 10
type input "*"
click at [468, 127] on icon "Next page" at bounding box center [473, 126] width 10 height 10
type input "*"
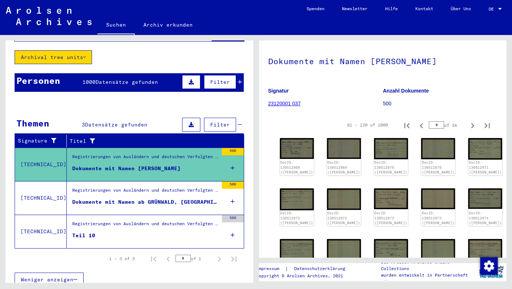
type input "*"
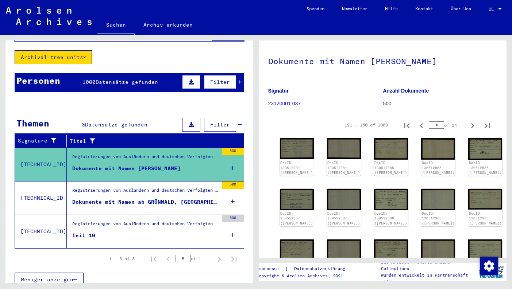
click at [468, 127] on icon "Next page" at bounding box center [473, 126] width 10 height 10
type input "*"
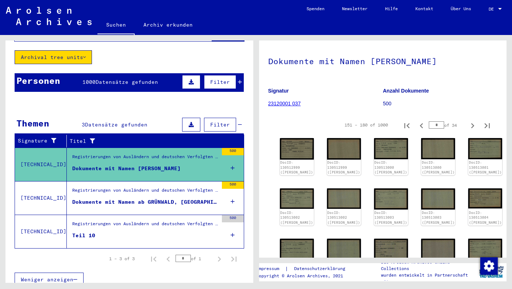
click at [468, 127] on icon "Next page" at bounding box center [473, 126] width 10 height 10
type input "*"
click at [468, 127] on icon "Next page" at bounding box center [473, 126] width 10 height 10
type input "*"
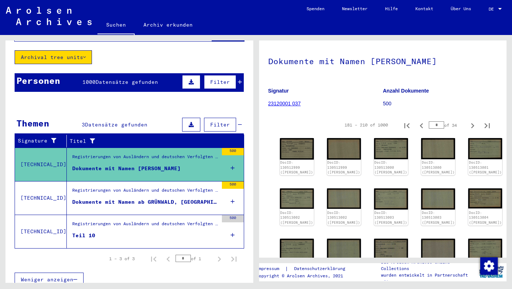
type input "*"
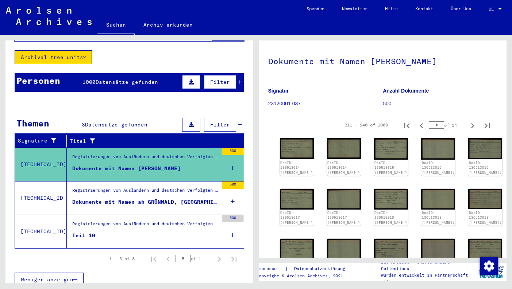
click at [468, 127] on icon "Next page" at bounding box center [473, 126] width 10 height 10
type input "*"
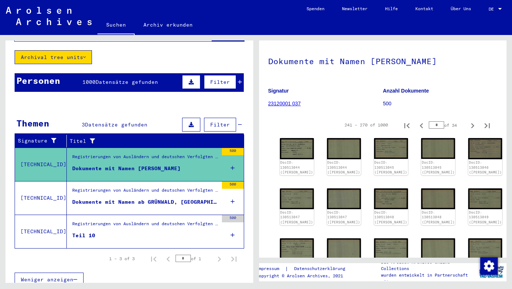
click at [468, 127] on icon "Next page" at bounding box center [473, 126] width 10 height 10
type input "**"
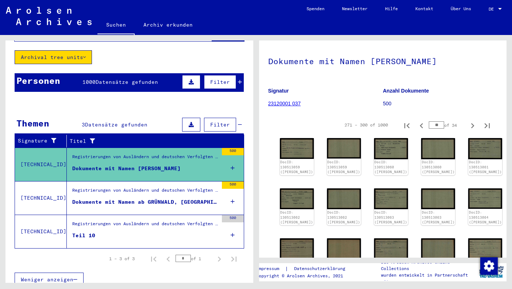
click at [468, 127] on icon "Next page" at bounding box center [473, 126] width 10 height 10
type input "**"
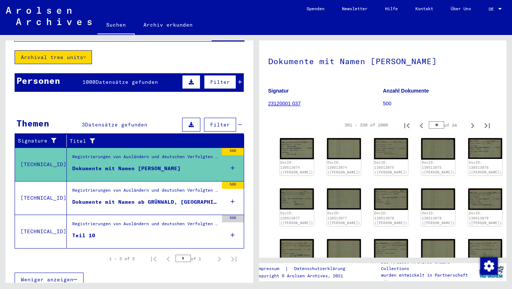
click at [468, 127] on icon "Next page" at bounding box center [473, 126] width 10 height 10
type input "**"
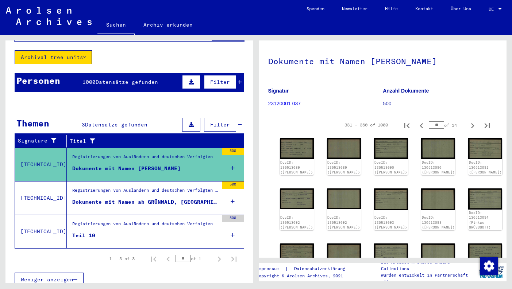
click at [468, 127] on icon "Next page" at bounding box center [473, 126] width 10 height 10
type input "**"
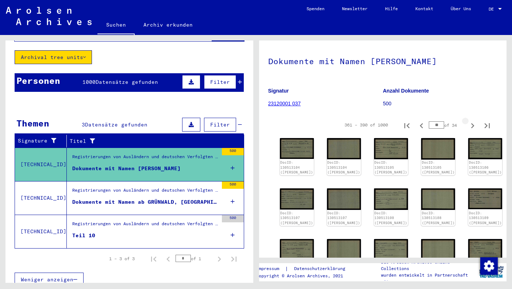
click at [468, 127] on icon "Next page" at bounding box center [473, 126] width 10 height 10
type input "**"
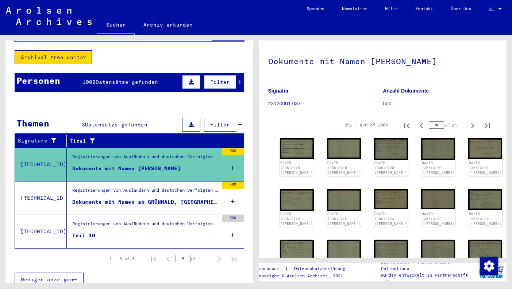
click at [468, 127] on icon "Next page" at bounding box center [473, 126] width 10 height 10
type input "**"
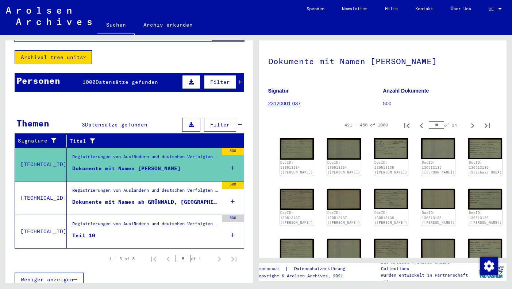
click at [468, 127] on icon "Next page" at bounding box center [473, 126] width 10 height 10
type input "**"
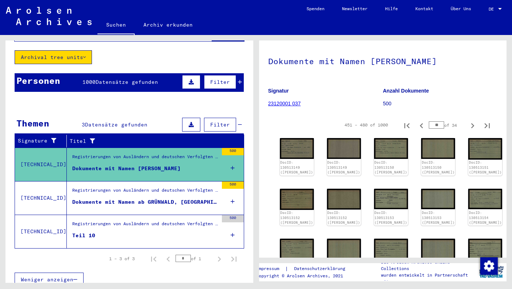
click at [468, 127] on icon "Next page" at bounding box center [473, 126] width 10 height 10
type input "**"
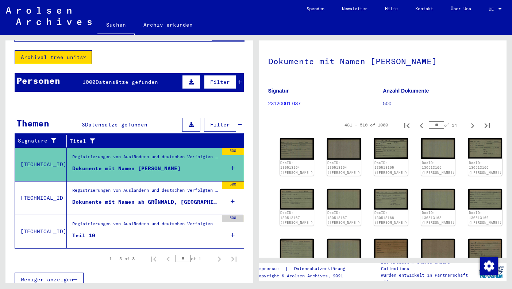
click at [468, 127] on icon "Next page" at bounding box center [473, 126] width 10 height 10
type input "**"
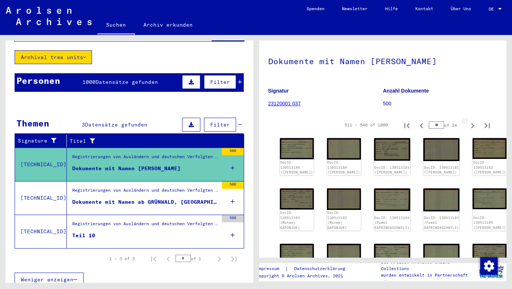
click at [468, 127] on icon "Next page" at bounding box center [473, 126] width 10 height 10
type input "**"
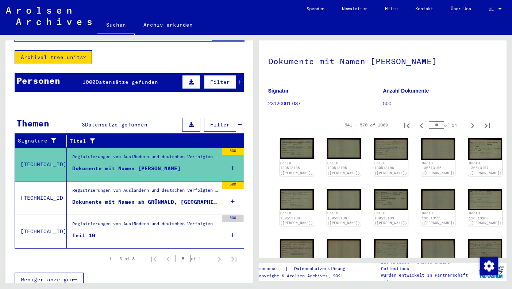
click at [468, 127] on icon "Next page" at bounding box center [473, 126] width 10 height 10
type input "**"
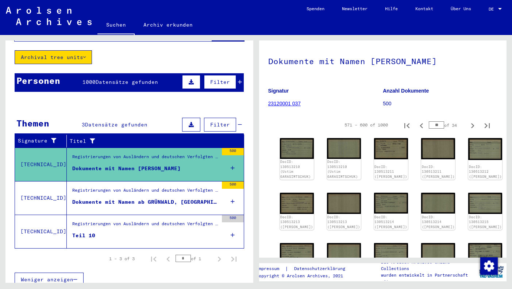
click at [468, 127] on icon "Next page" at bounding box center [473, 126] width 10 height 10
type input "**"
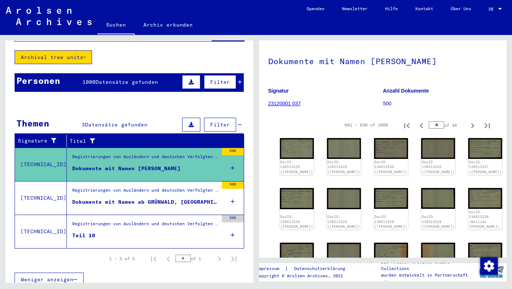
click at [468, 127] on icon "Next page" at bounding box center [473, 126] width 10 height 10
type input "**"
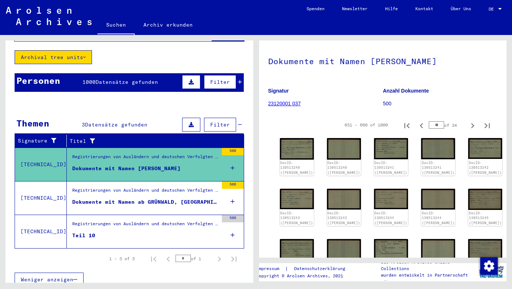
click at [468, 127] on icon "Next page" at bounding box center [473, 126] width 10 height 10
type input "**"
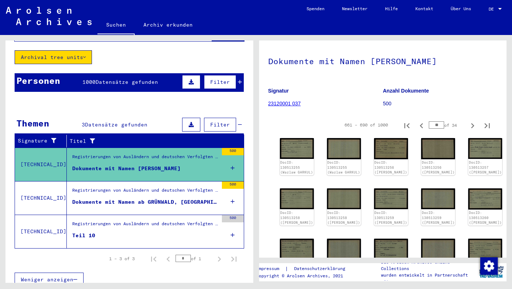
click at [468, 127] on icon "Next page" at bounding box center [473, 126] width 10 height 10
type input "**"
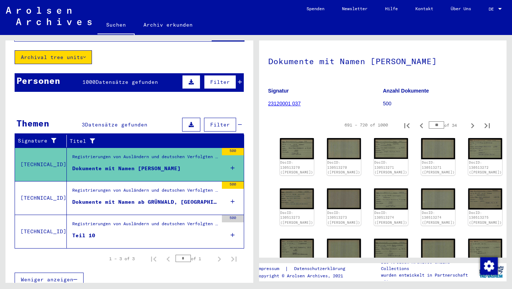
click at [138, 190] on figure "Registrierungen von Ausländern und deutschen Verfolgten durch öffentliche Einri…" at bounding box center [145, 192] width 146 height 11
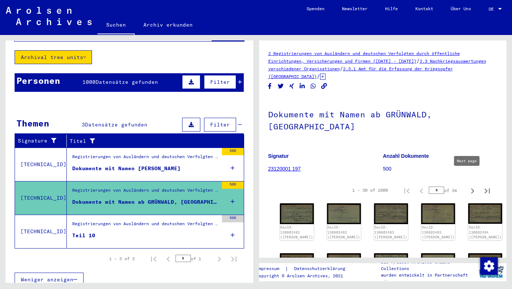
click at [471, 189] on icon "Next page" at bounding box center [472, 191] width 3 height 5
type input "*"
click at [471, 189] on icon "Next page" at bounding box center [472, 191] width 3 height 5
type input "*"
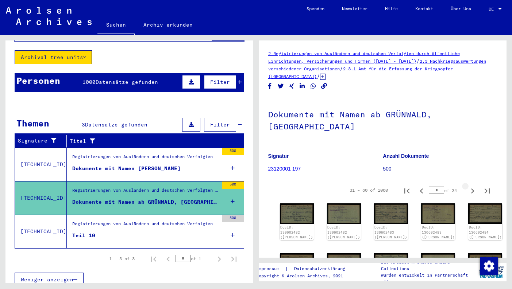
type input "*"
click at [471, 189] on icon "Next page" at bounding box center [472, 191] width 3 height 5
type input "*"
click at [471, 189] on icon "Next page" at bounding box center [472, 191] width 3 height 5
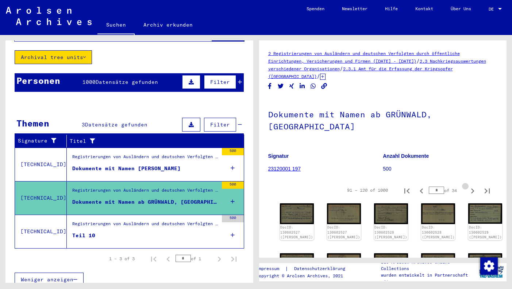
type input "*"
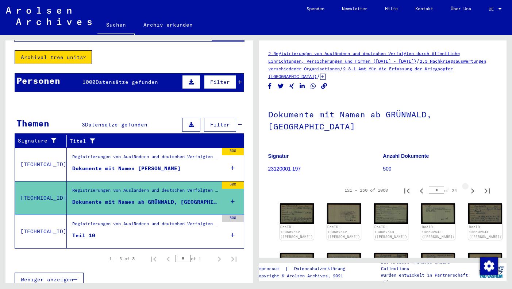
click at [471, 189] on icon "Next page" at bounding box center [472, 191] width 3 height 5
type input "*"
click at [471, 189] on icon "Next page" at bounding box center [472, 191] width 3 height 5
type input "*"
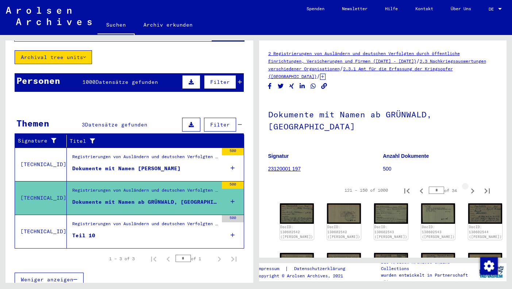
type input "*"
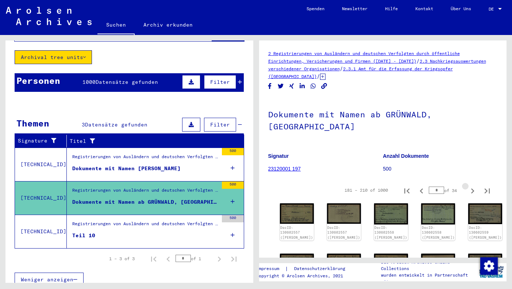
click at [471, 189] on icon "Next page" at bounding box center [472, 191] width 3 height 5
type input "*"
click at [471, 189] on icon "Next page" at bounding box center [472, 191] width 3 height 5
type input "*"
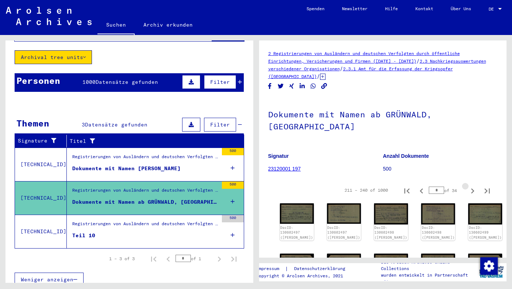
type input "*"
click at [471, 189] on icon "Next page" at bounding box center [472, 191] width 3 height 5
type input "**"
click at [471, 189] on icon "Next page" at bounding box center [472, 191] width 3 height 5
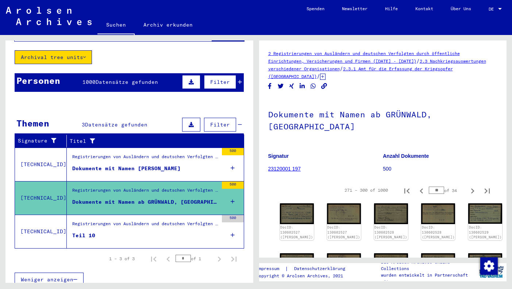
type input "**"
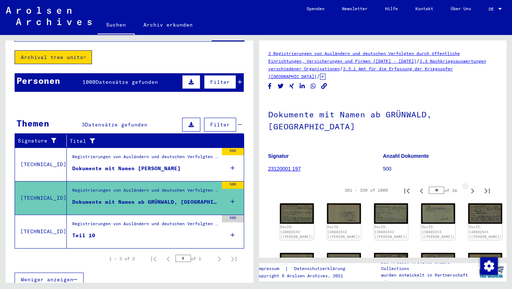
click at [471, 189] on icon "Next page" at bounding box center [472, 191] width 3 height 5
type input "**"
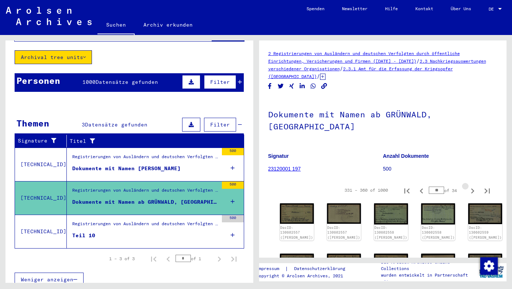
click at [471, 189] on icon "Next page" at bounding box center [472, 191] width 3 height 5
type input "**"
click at [471, 189] on icon "Next page" at bounding box center [472, 191] width 3 height 5
type input "**"
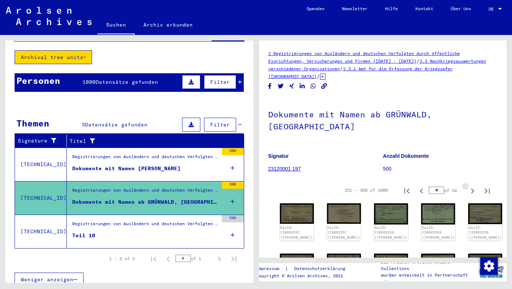
type input "**"
click at [471, 189] on icon "Next page" at bounding box center [472, 191] width 3 height 5
type input "**"
click at [471, 189] on icon "Next page" at bounding box center [472, 191] width 3 height 5
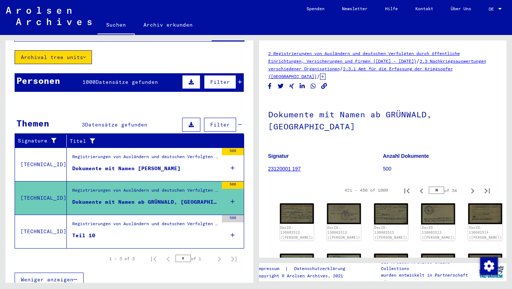
type input "**"
click at [471, 189] on icon "Next page" at bounding box center [472, 191] width 3 height 5
type input "**"
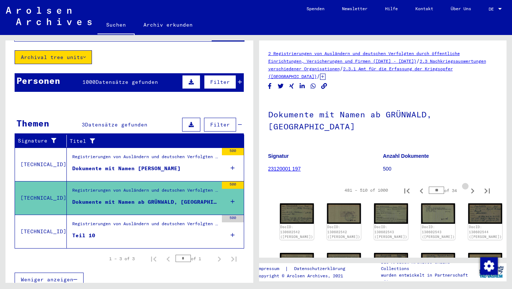
click at [471, 189] on icon "Next page" at bounding box center [472, 191] width 3 height 5
type input "**"
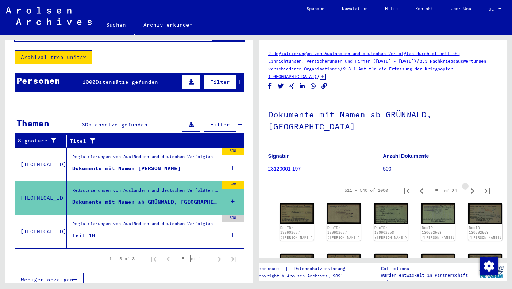
click at [471, 189] on icon "Next page" at bounding box center [472, 191] width 3 height 5
type input "**"
click at [471, 189] on icon "Next page" at bounding box center [472, 191] width 3 height 5
type input "**"
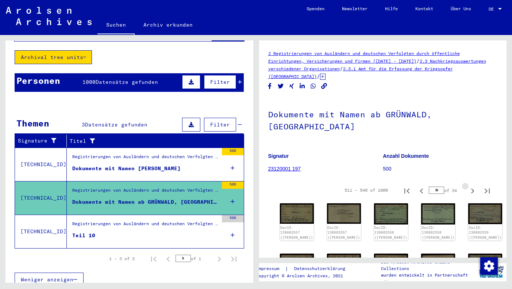
type input "**"
click at [471, 189] on icon "Next page" at bounding box center [472, 191] width 3 height 5
type input "**"
click at [471, 189] on icon "Next page" at bounding box center [472, 191] width 3 height 5
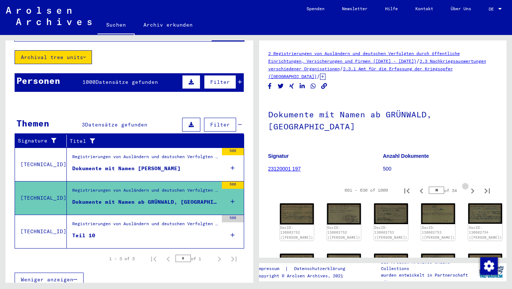
type input "**"
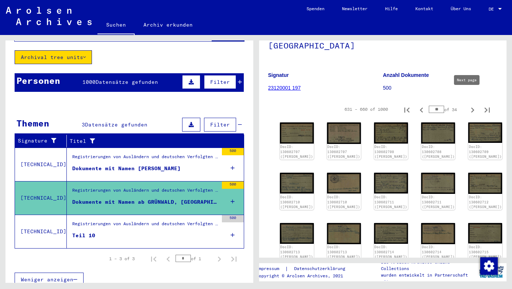
click at [468, 105] on icon "Next page" at bounding box center [473, 110] width 10 height 10
type input "**"
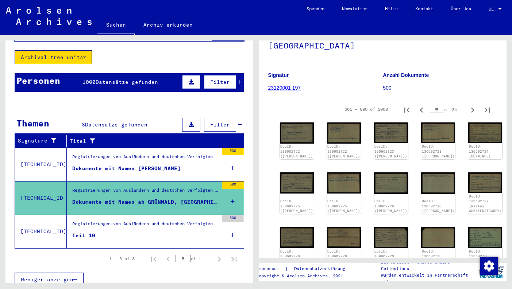
click at [468, 105] on icon "Next page" at bounding box center [473, 110] width 10 height 10
type input "**"
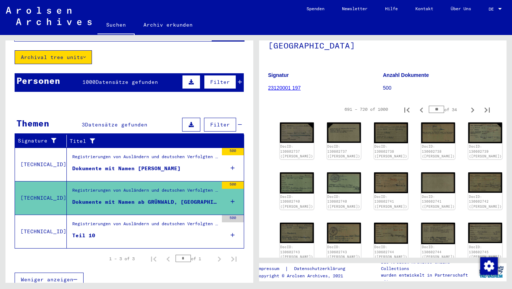
click at [468, 105] on icon "Next page" at bounding box center [473, 110] width 10 height 10
type input "**"
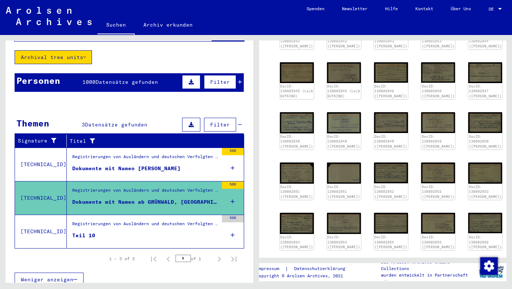
scroll to position [192, 0]
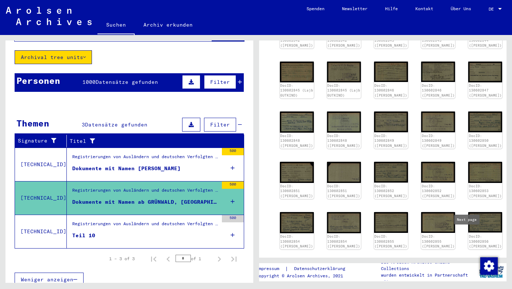
click at [468, 258] on icon "Next page" at bounding box center [473, 263] width 10 height 10
type input "**"
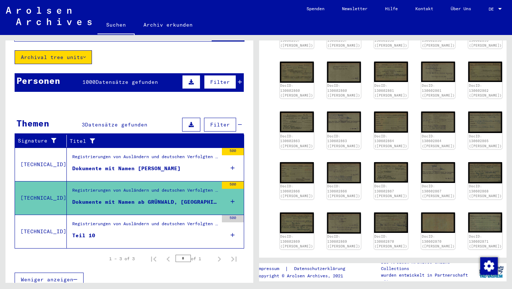
click at [467, 256] on button "Next page" at bounding box center [472, 263] width 15 height 15
type input "**"
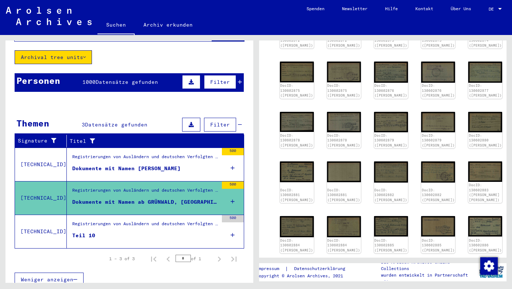
click at [471, 265] on icon "Next page" at bounding box center [472, 267] width 3 height 5
type input "**"
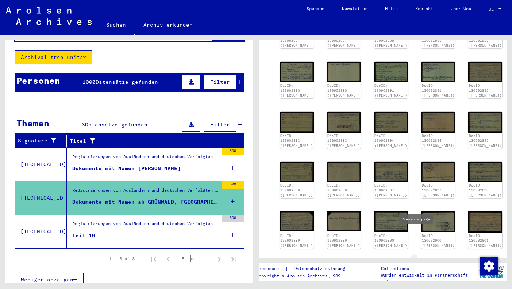
click at [420, 260] on icon "Previous page" at bounding box center [421, 262] width 3 height 5
type input "**"
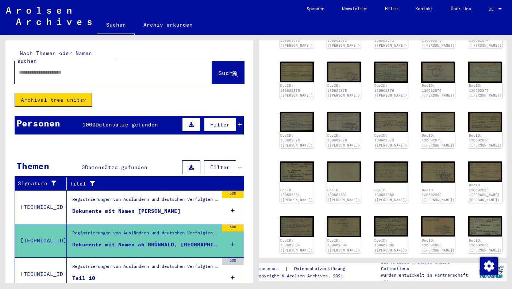
scroll to position [0, 0]
click at [79, 69] on input "text" at bounding box center [107, 73] width 176 height 8
paste input "**********"
type input "**********"
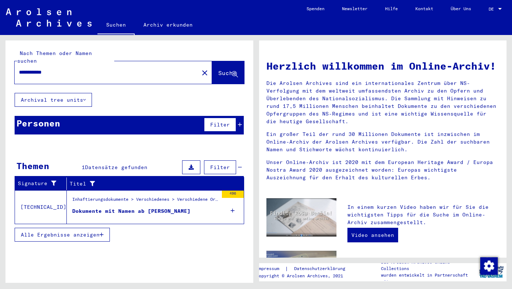
click at [115, 208] on div "Dokumente mit Namen ab [PERSON_NAME]" at bounding box center [131, 212] width 118 height 8
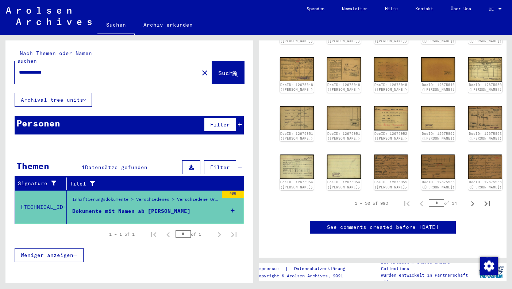
scroll to position [232, 0]
click at [468, 199] on icon "Next page" at bounding box center [473, 204] width 10 height 10
type input "*"
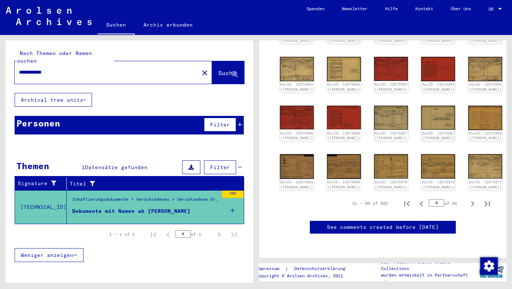
click at [466, 148] on div "DocID: 12675957 ([PERSON_NAME]) DocID: 12675957 ([PERSON_NAME]) DocID: 12675958…" at bounding box center [383, 75] width 212 height 237
drag, startPoint x: 436, startPoint y: 204, endPoint x: 418, endPoint y: 203, distance: 18.3
click at [418, 203] on div "31 – 60 of 992 * of 34" at bounding box center [419, 203] width 151 height 15
type input "*"
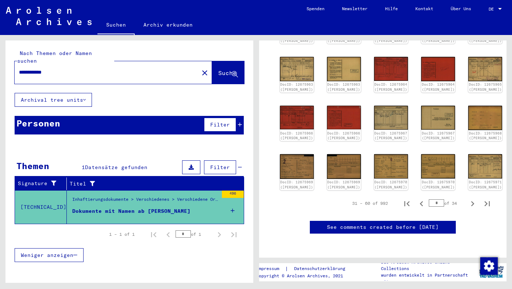
click at [453, 217] on div "1 Inhaftierungsdokumente / 1.2 Verschiedenes / 1.2.4 Verschiedene Organisatione…" at bounding box center [383, 44] width 230 height 409
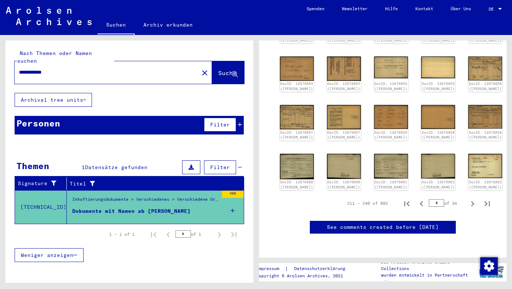
drag, startPoint x: 433, startPoint y: 208, endPoint x: 424, endPoint y: 208, distance: 9.5
click at [429, 207] on input "*" at bounding box center [436, 203] width 15 height 7
type input "**"
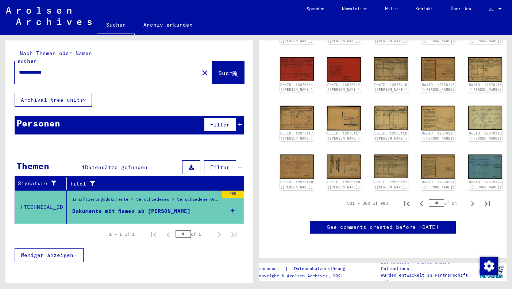
drag, startPoint x: 433, startPoint y: 191, endPoint x: 422, endPoint y: 191, distance: 11.0
click at [422, 196] on div "331 – 360 of 992 ** of 34" at bounding box center [416, 203] width 156 height 15
type input "**"
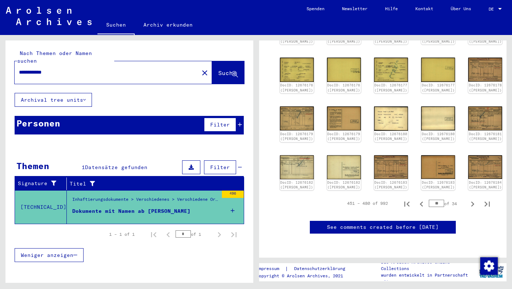
drag, startPoint x: 434, startPoint y: 194, endPoint x: 417, endPoint y: 193, distance: 17.9
click at [417, 196] on div "451 – 480 of 992 ** of 34" at bounding box center [416, 203] width 156 height 15
type input "**"
click at [471, 206] on div "1 Inhaftierungsdokumente / 1.2 Verschiedenes / 1.2.4 Verschiedene Organisatione…" at bounding box center [383, 45] width 230 height 407
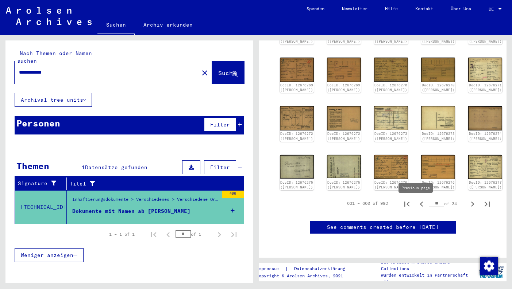
drag, startPoint x: 435, startPoint y: 206, endPoint x: 420, endPoint y: 206, distance: 14.6
click at [420, 206] on div "631 – 660 of 992 ** of 34" at bounding box center [416, 203] width 156 height 15
type input "**"
click at [473, 222] on div "1 Inhaftierungsdokumente / 1.2 Verschiedenes / 1.2.4 Verschiedene Organisatione…" at bounding box center [383, 45] width 230 height 408
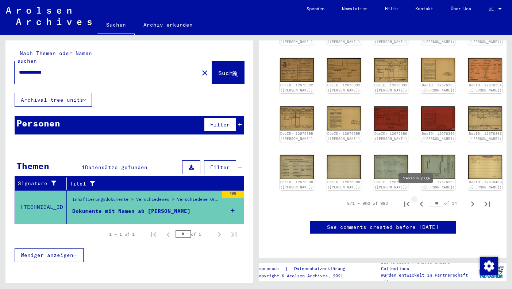
click at [417, 199] on icon "Previous page" at bounding box center [422, 204] width 10 height 10
type input "**"
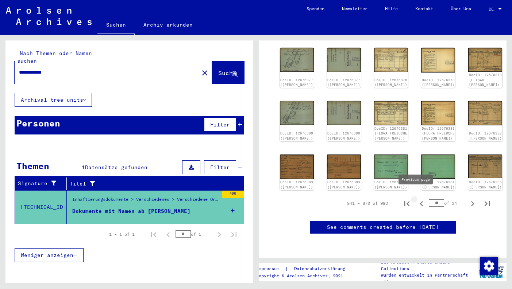
click at [420, 202] on icon "Previous page" at bounding box center [421, 204] width 3 height 5
type input "**"
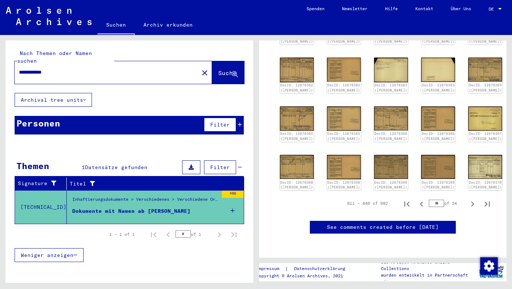
click at [417, 199] on icon "Previous page" at bounding box center [422, 204] width 10 height 10
type input "**"
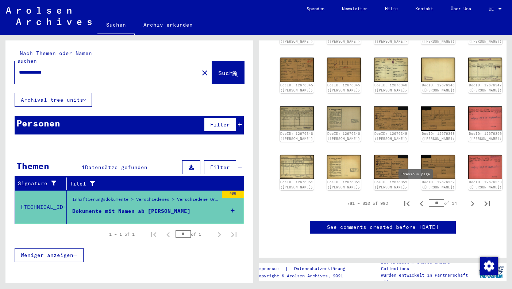
click at [417, 199] on icon "Previous page" at bounding box center [422, 204] width 10 height 10
type input "**"
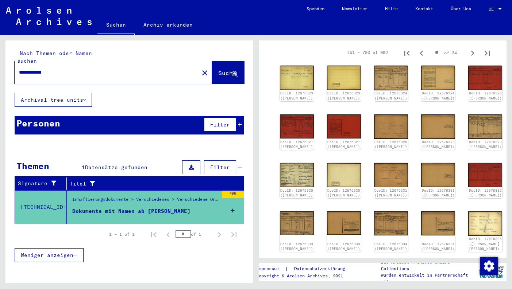
scroll to position [102, 0]
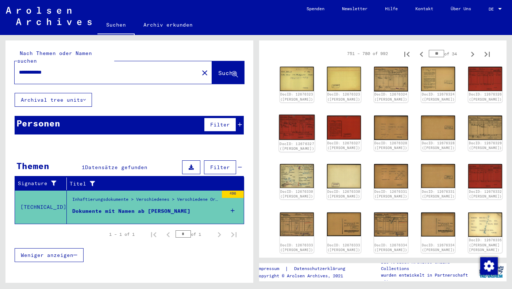
click at [294, 133] on img at bounding box center [297, 127] width 36 height 25
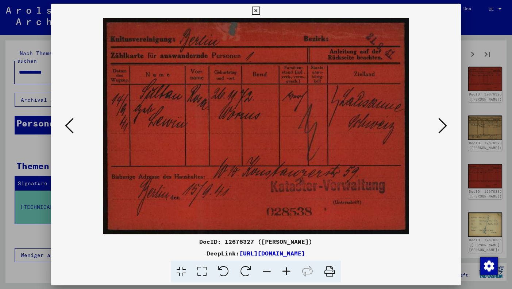
click at [260, 9] on icon at bounding box center [256, 11] width 8 height 9
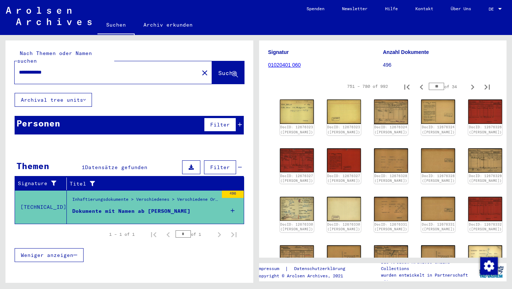
scroll to position [66, 0]
